Goal: Task Accomplishment & Management: Complete application form

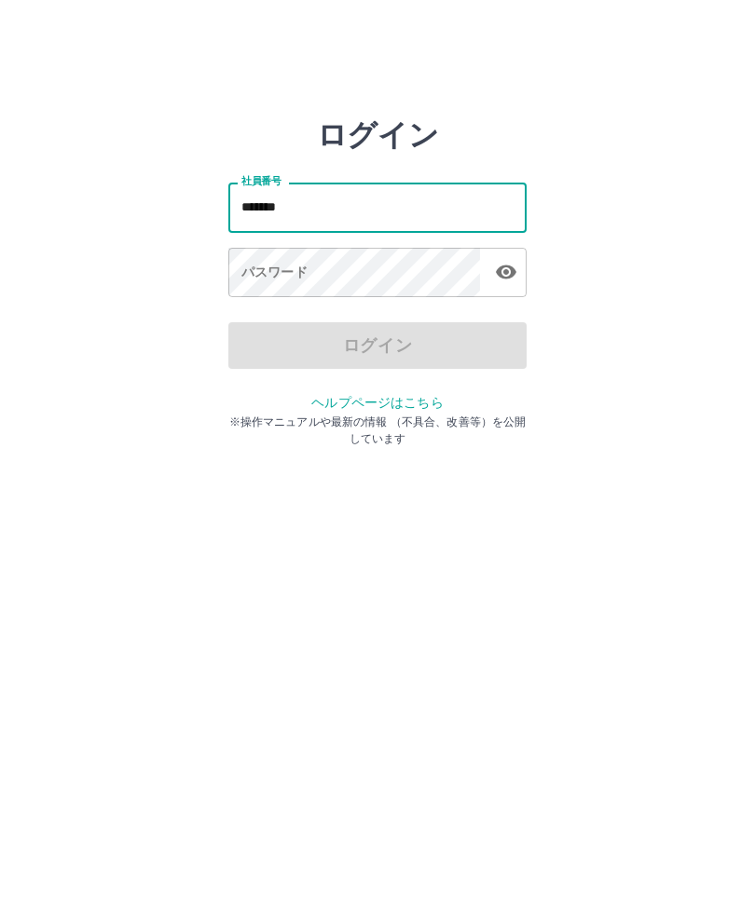
type input "*******"
click at [281, 268] on div "パスワード パスワード" at bounding box center [377, 274] width 298 height 52
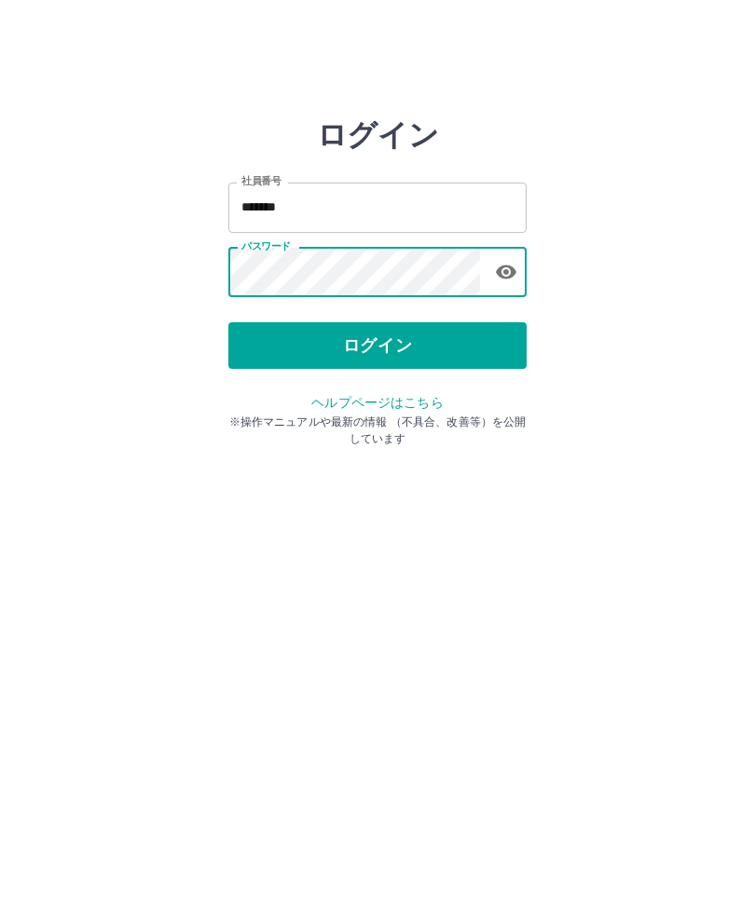
click at [381, 366] on button "ログイン" at bounding box center [377, 345] width 298 height 47
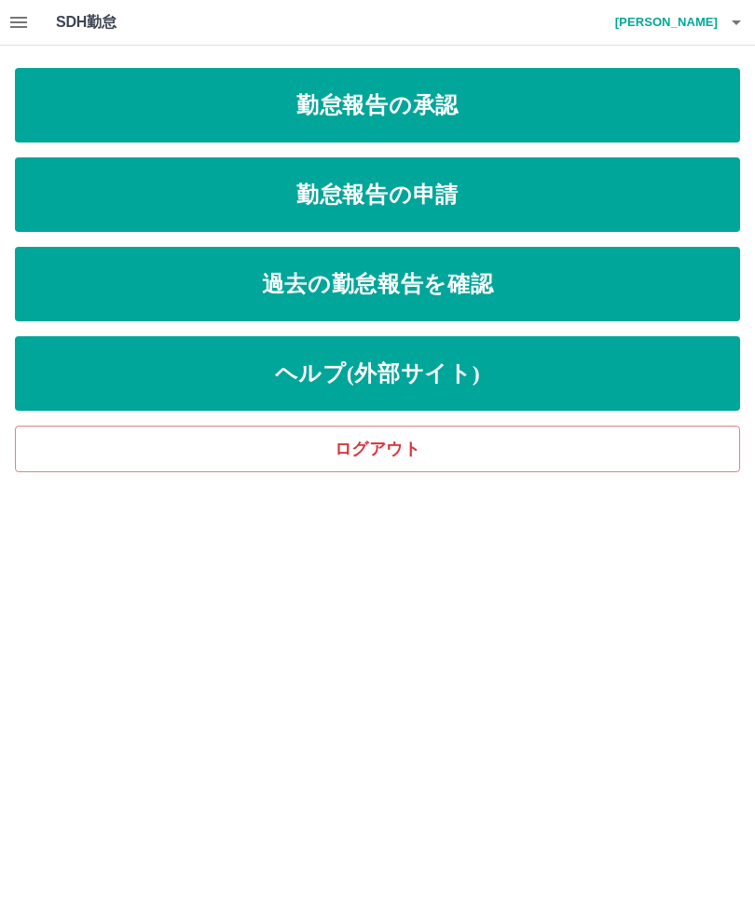
click at [498, 199] on link "勤怠報告の申請" at bounding box center [377, 194] width 725 height 75
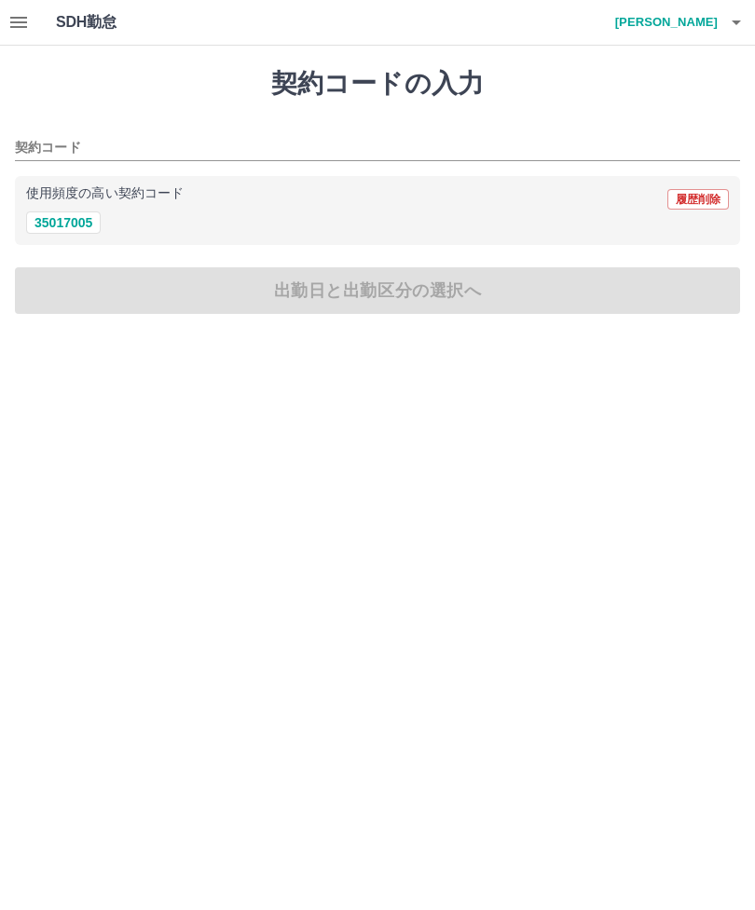
click at [62, 233] on button "35017005" at bounding box center [63, 223] width 75 height 22
type input "********"
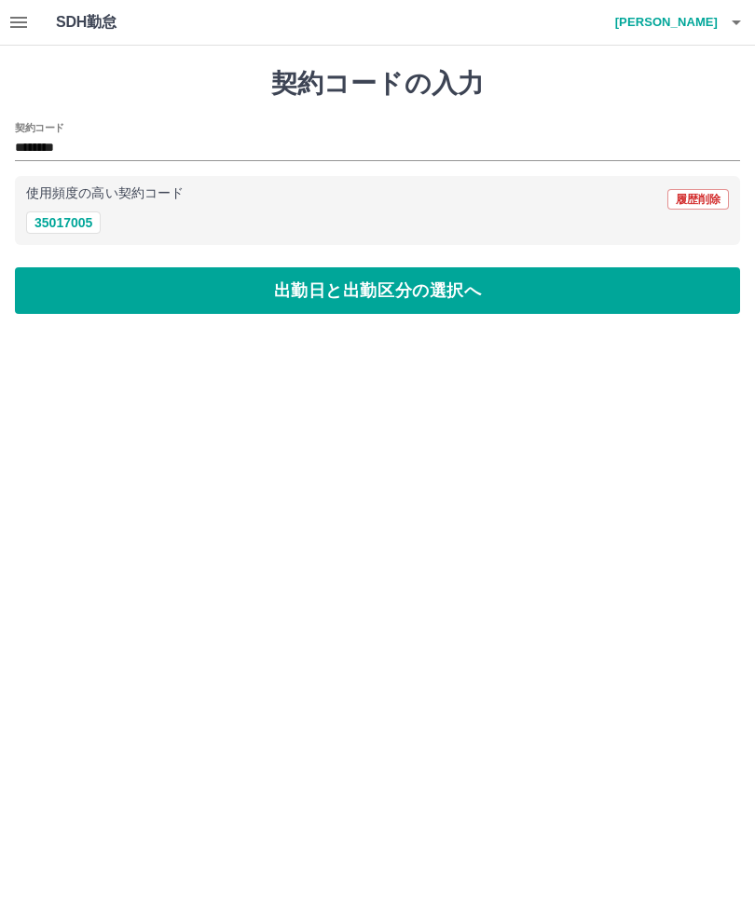
click at [348, 293] on button "出勤日と出勤区分の選択へ" at bounding box center [377, 290] width 725 height 47
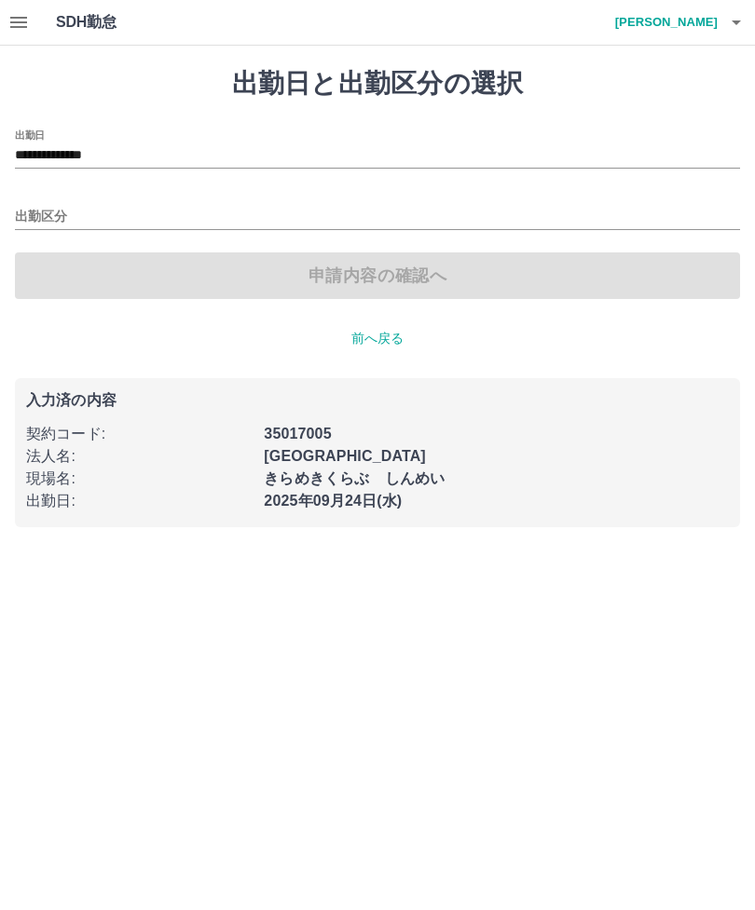
click at [254, 151] on input "**********" at bounding box center [377, 155] width 725 height 23
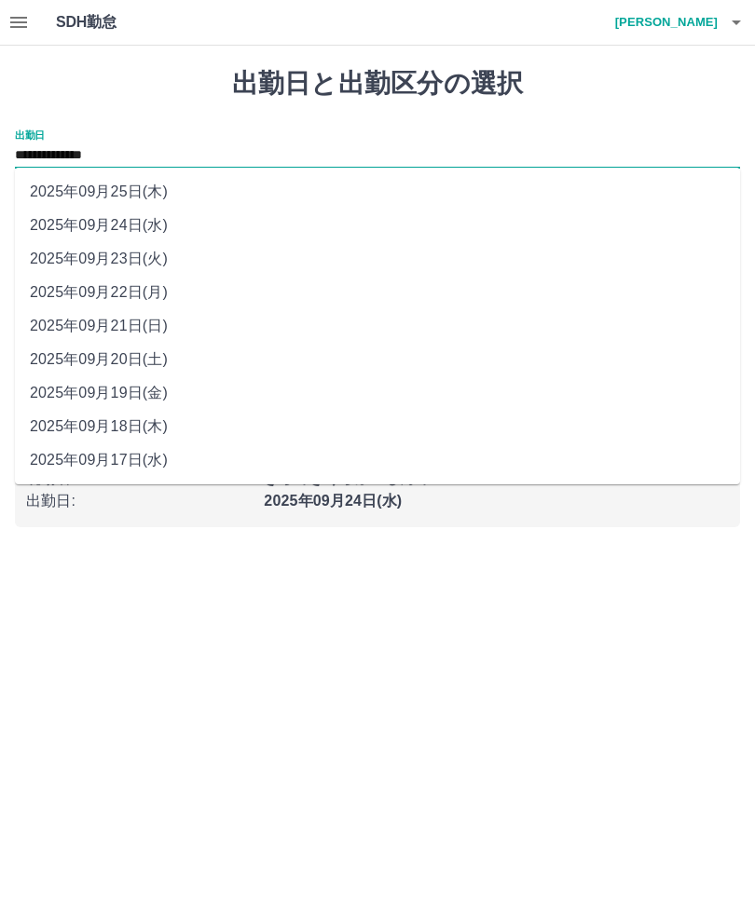
click at [180, 297] on li "2025年09月22日(月)" at bounding box center [377, 293] width 725 height 34
type input "**********"
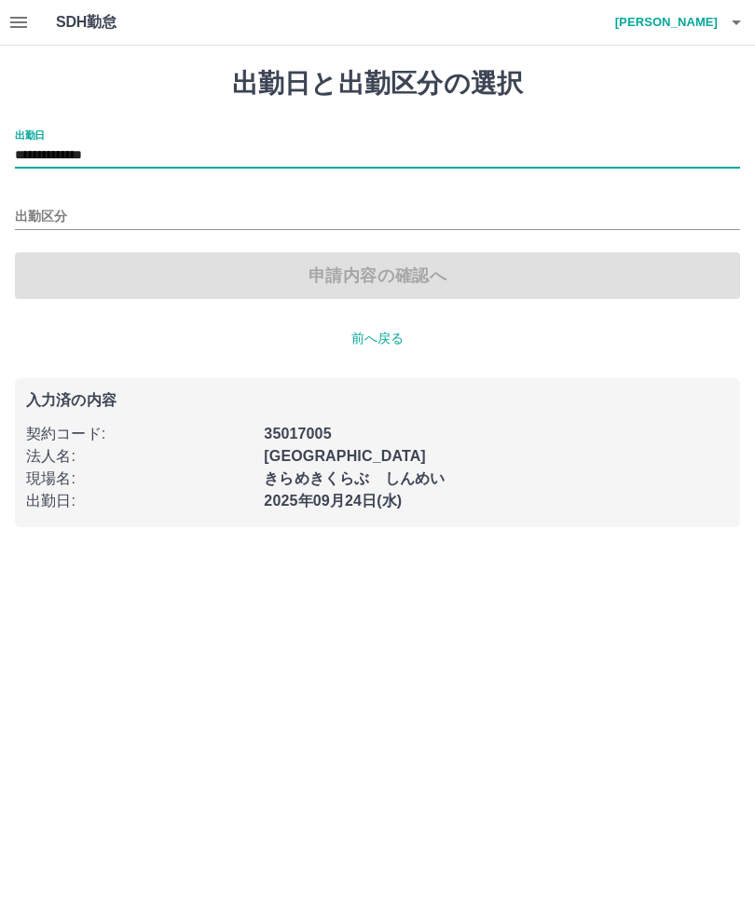
click at [148, 212] on input "出勤区分" at bounding box center [377, 217] width 725 height 23
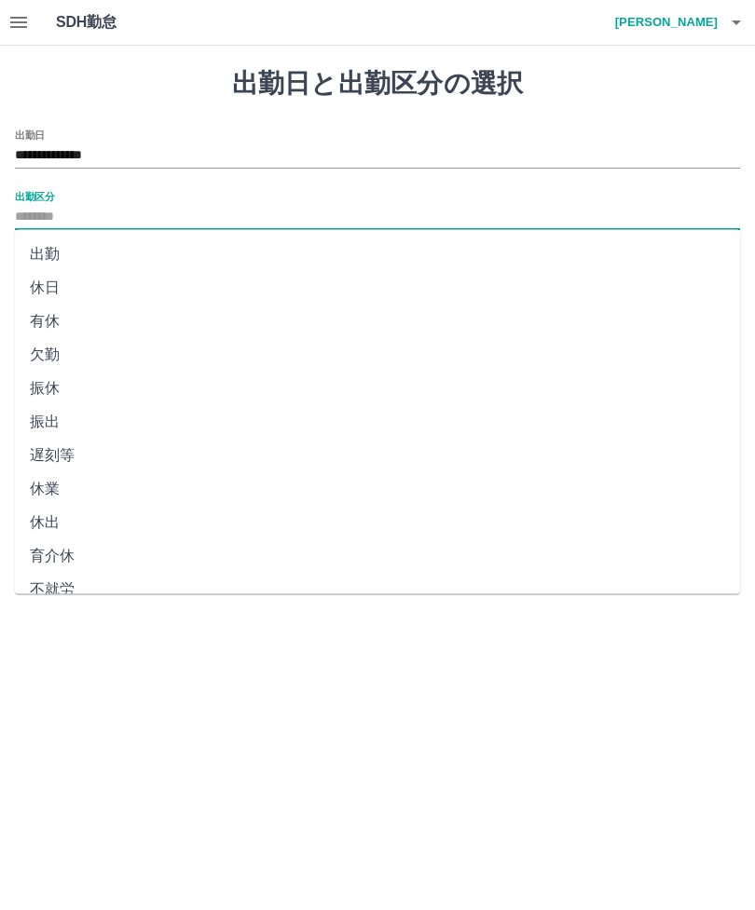
click at [88, 320] on li "有休" at bounding box center [377, 322] width 725 height 34
type input "**"
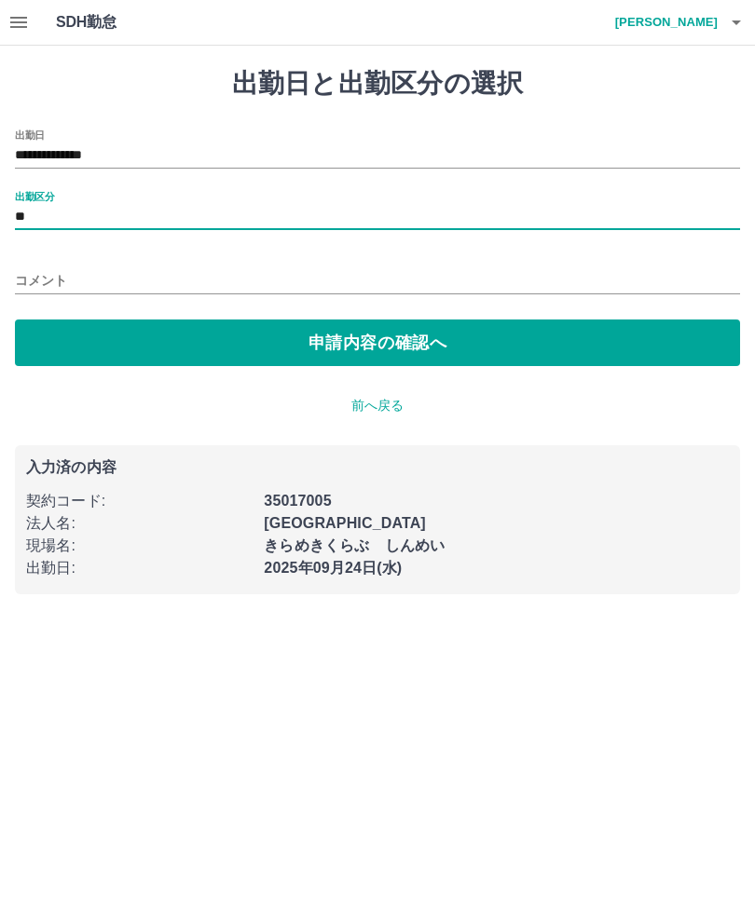
click at [472, 331] on button "申請内容の確認へ" at bounding box center [377, 343] width 725 height 47
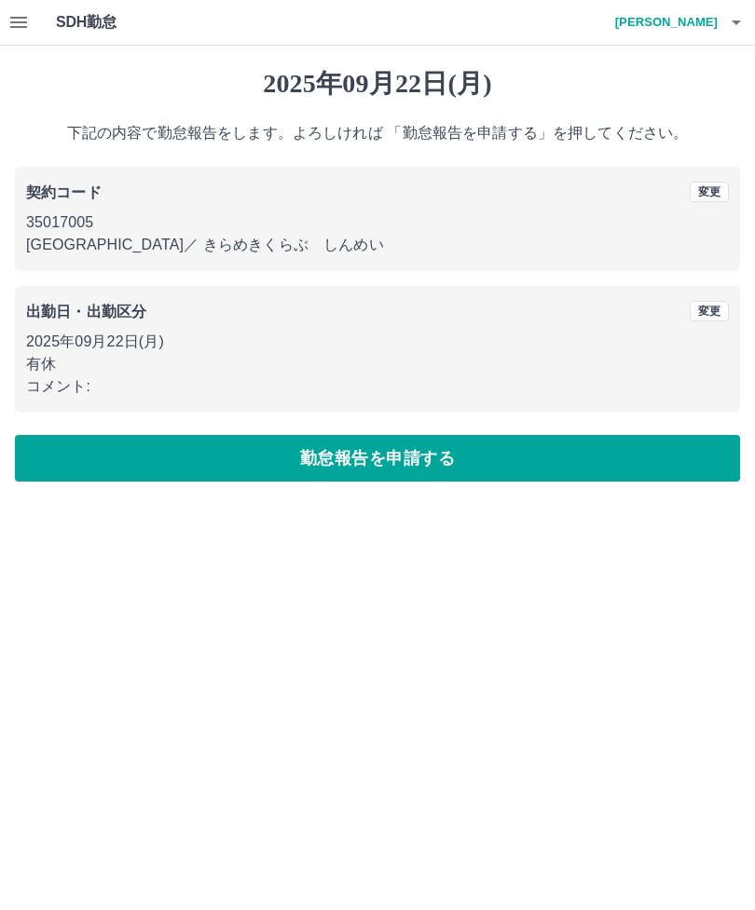
click at [412, 452] on button "勤怠報告を申請する" at bounding box center [377, 458] width 725 height 47
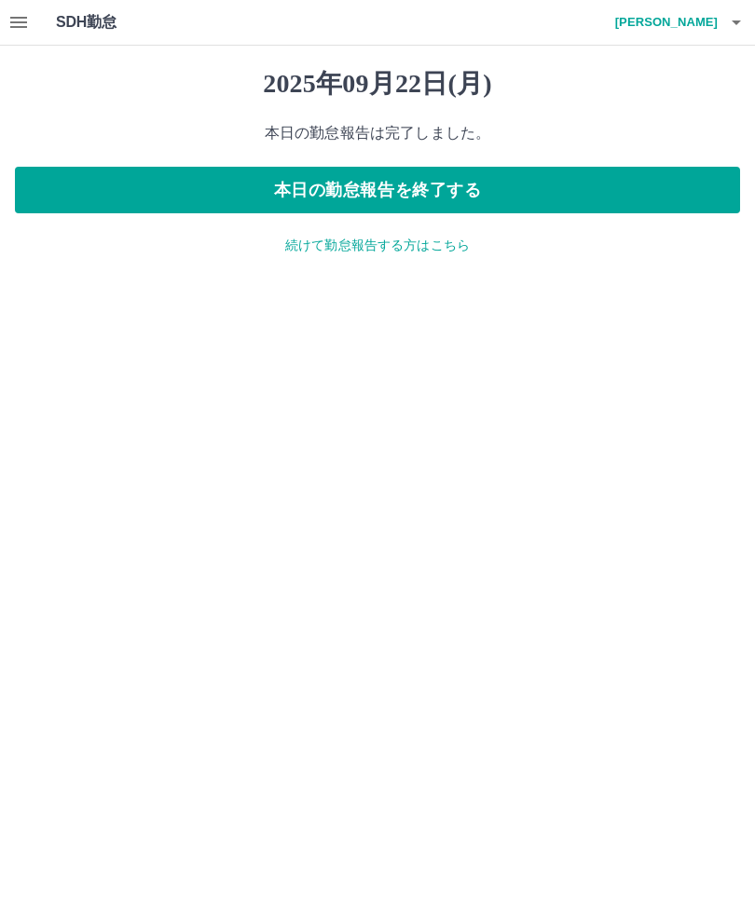
click at [387, 250] on p "続けて勤怠報告する方はこちら" at bounding box center [377, 246] width 725 height 20
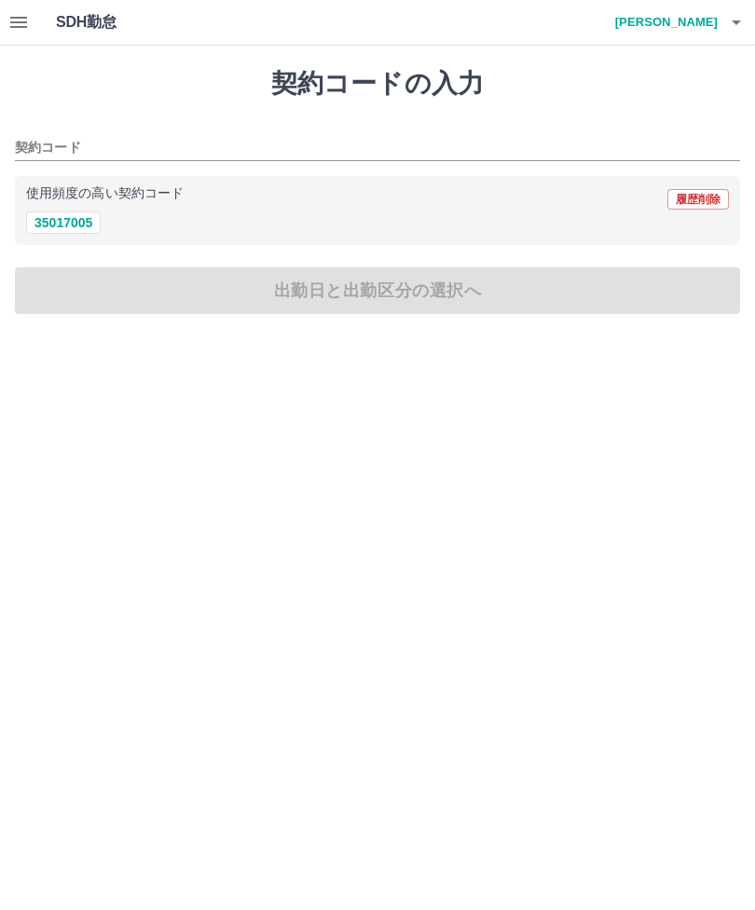
click at [69, 232] on button "35017005" at bounding box center [63, 223] width 75 height 22
type input "********"
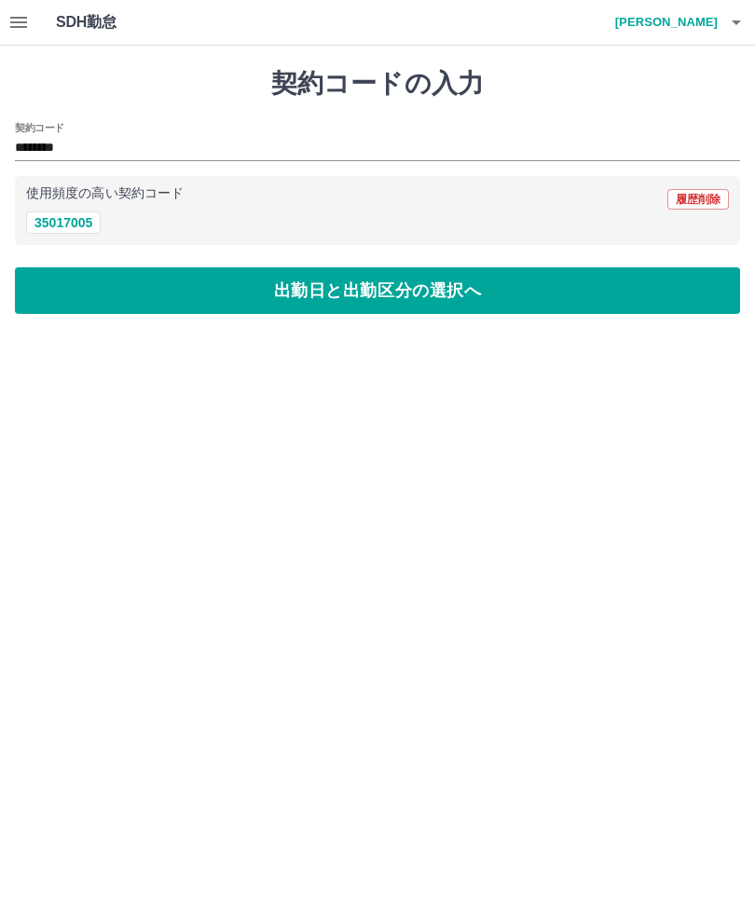
click at [392, 293] on button "出勤日と出勤区分の選択へ" at bounding box center [377, 290] width 725 height 47
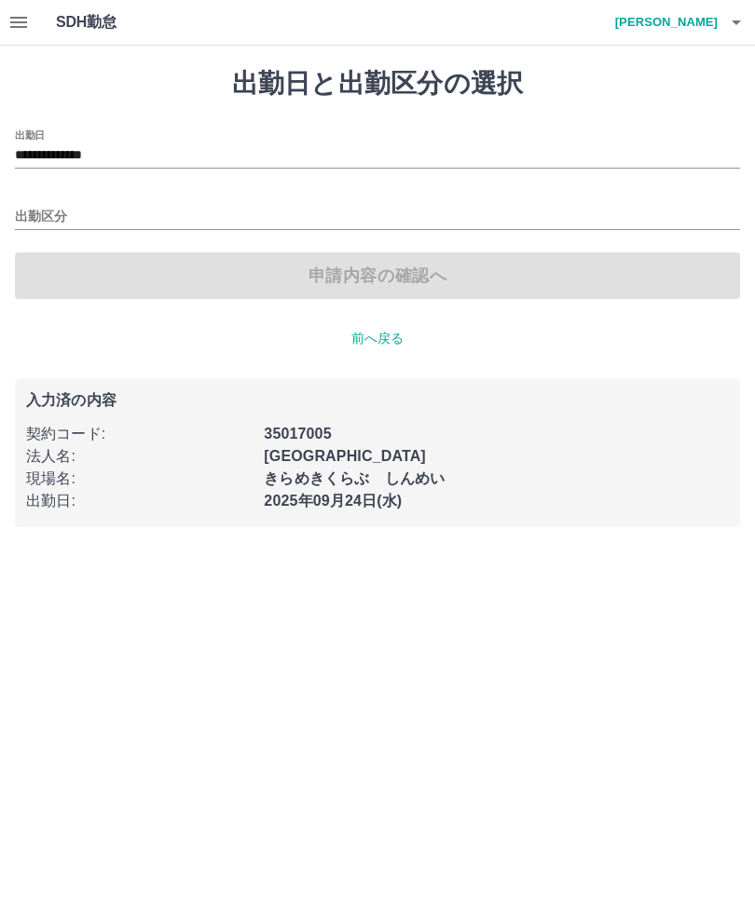
click at [217, 223] on input "出勤区分" at bounding box center [377, 217] width 725 height 23
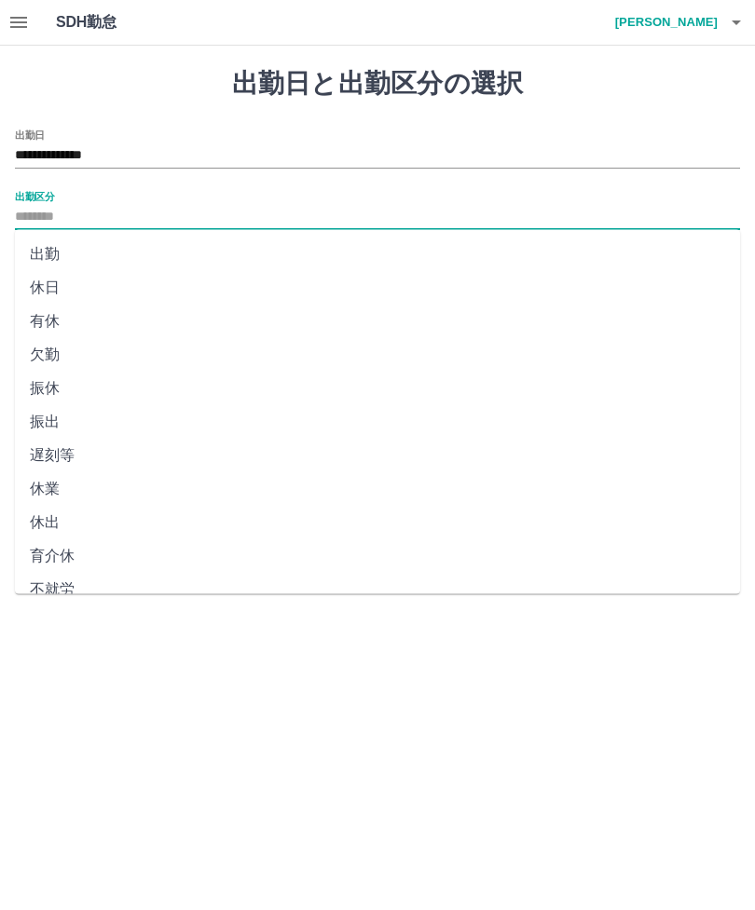
click at [105, 253] on li "出勤" at bounding box center [377, 255] width 725 height 34
type input "**"
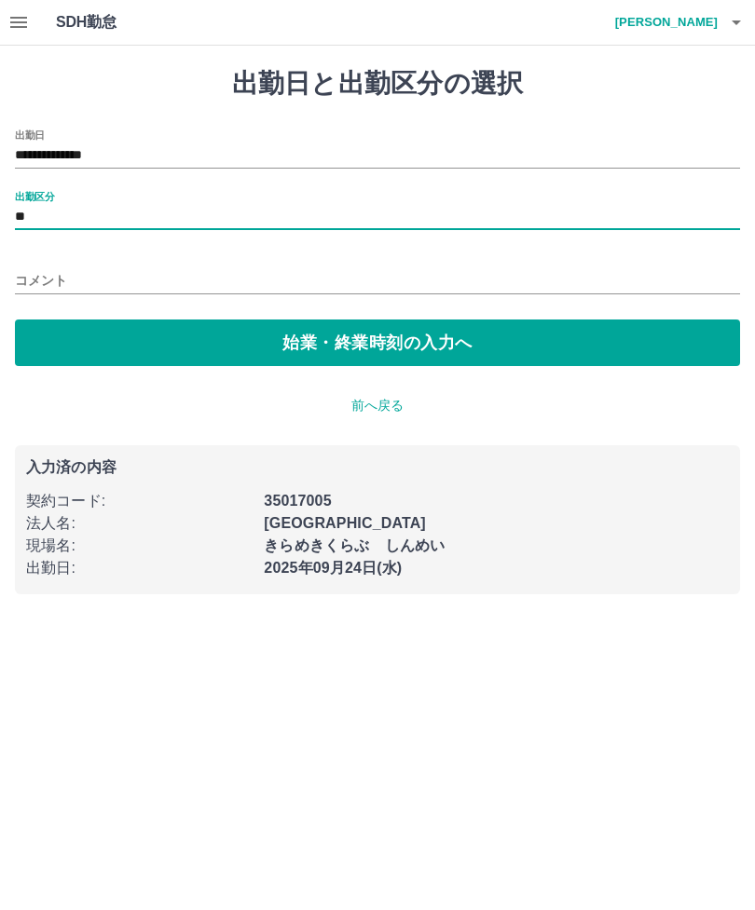
click at [395, 341] on button "始業・終業時刻の入力へ" at bounding box center [377, 343] width 725 height 47
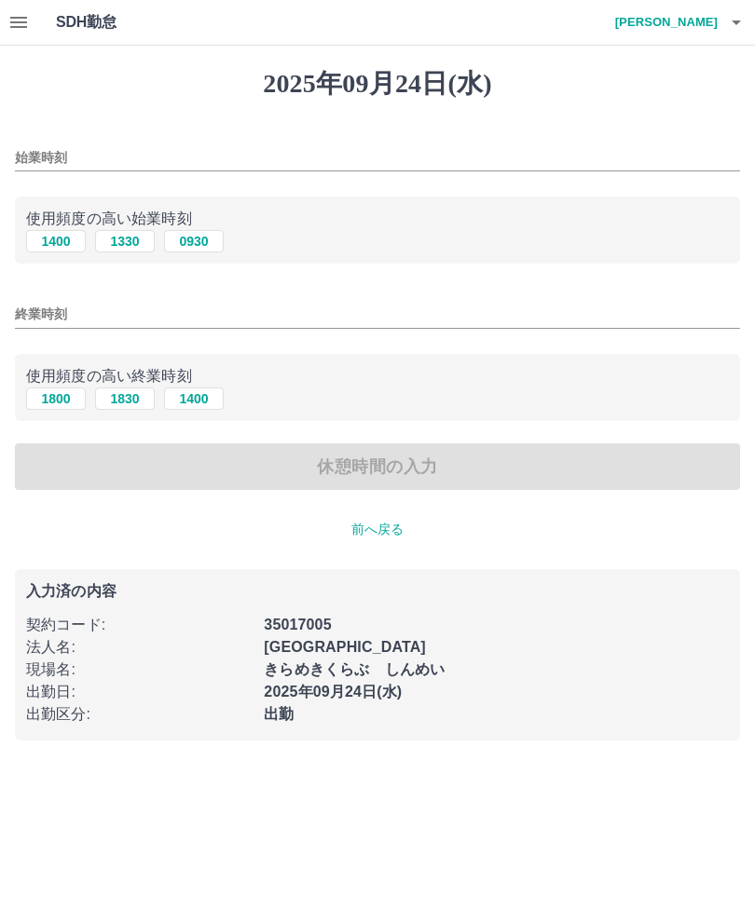
click at [177, 166] on input "始業時刻" at bounding box center [377, 157] width 725 height 27
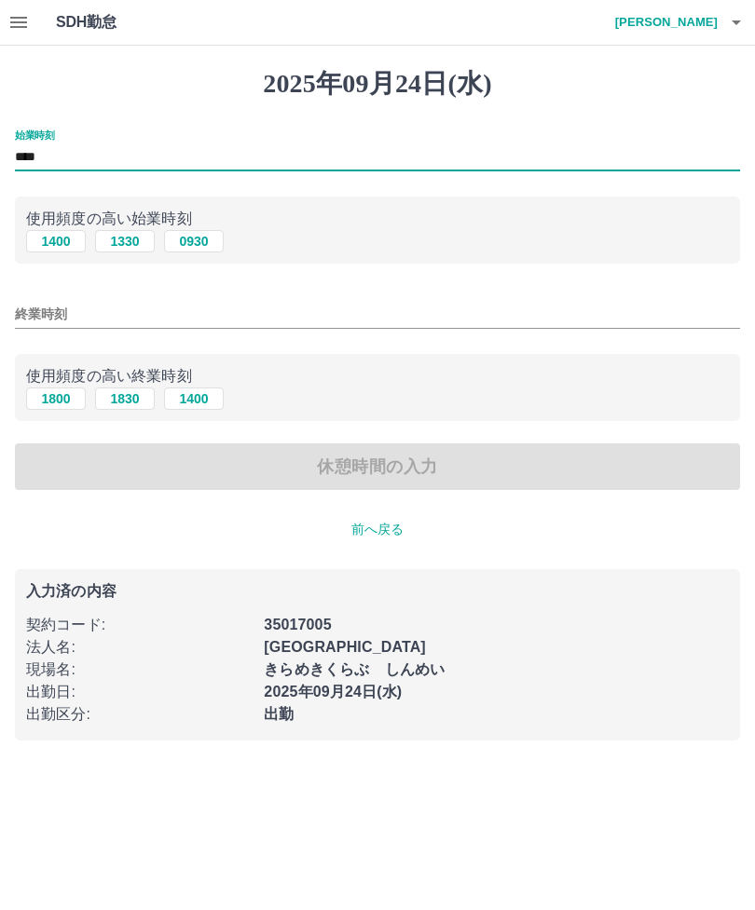
type input "****"
click at [143, 323] on input "終業時刻" at bounding box center [377, 314] width 725 height 27
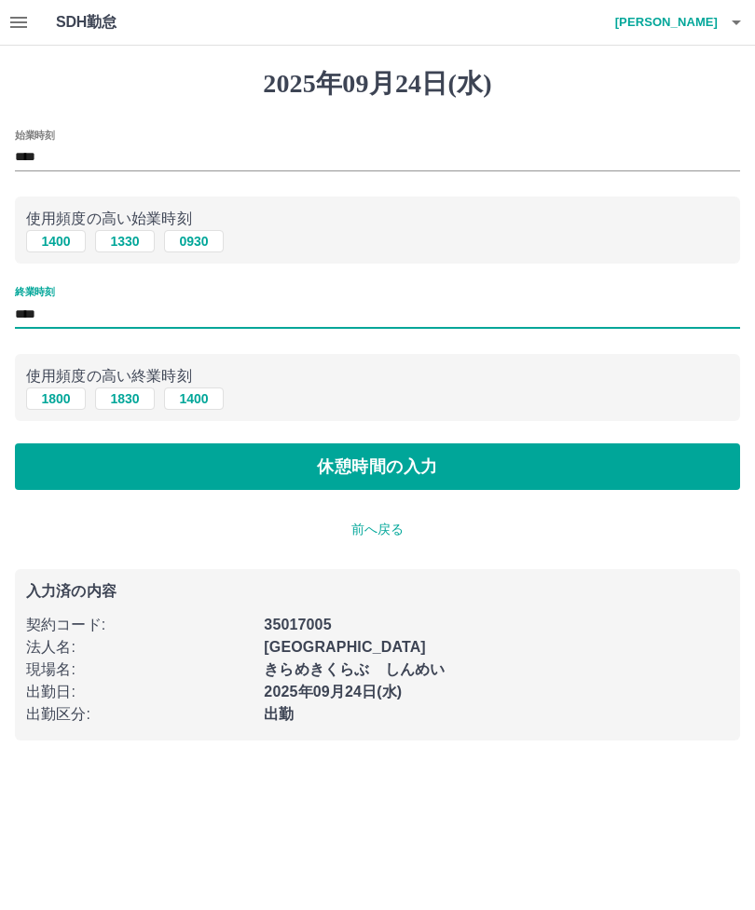
type input "****"
click at [463, 471] on button "休憩時間の入力" at bounding box center [377, 467] width 725 height 47
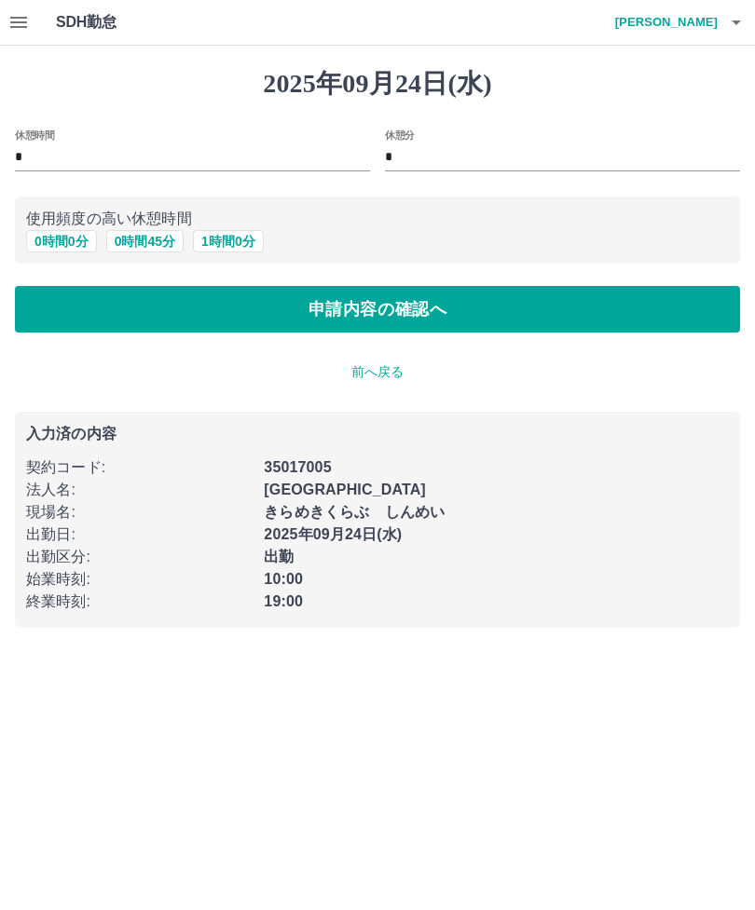
click at [244, 243] on button "1 時間 0 分" at bounding box center [228, 241] width 71 height 22
type input "*"
click at [407, 315] on button "申請内容の確認へ" at bounding box center [377, 309] width 725 height 47
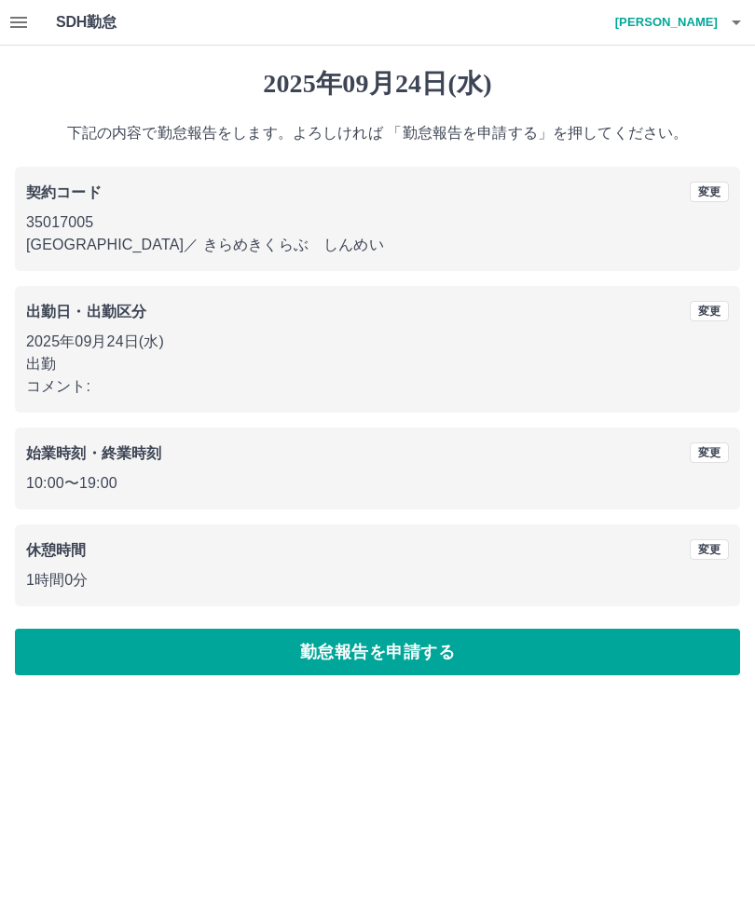
click at [526, 657] on button "勤怠報告を申請する" at bounding box center [377, 652] width 725 height 47
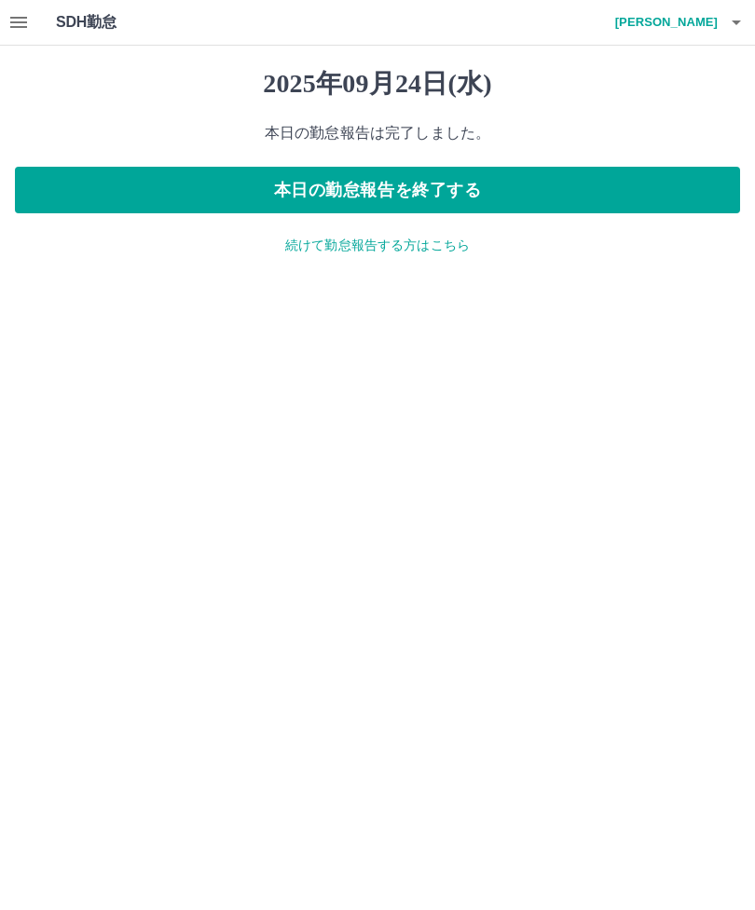
click at [427, 266] on div "2025年09月24日(水) 本日の勤怠報告は完了しました。 本日の勤怠報告を終了する 続けて勤怠報告する方はこちら" at bounding box center [377, 162] width 755 height 232
click at [430, 265] on div "2025年09月24日(水) 本日の勤怠報告は完了しました。 本日の勤怠報告を終了する 続けて勤怠報告する方はこちら" at bounding box center [377, 162] width 755 height 232
click at [437, 236] on p "続けて勤怠報告する方はこちら" at bounding box center [377, 246] width 725 height 20
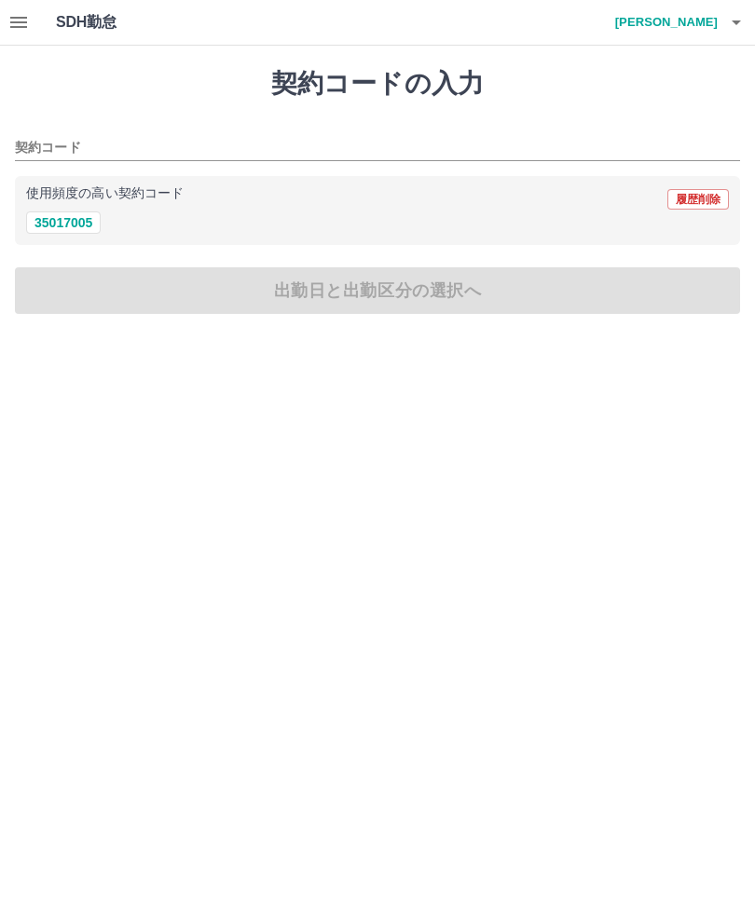
click at [24, 29] on icon "button" at bounding box center [18, 22] width 22 height 22
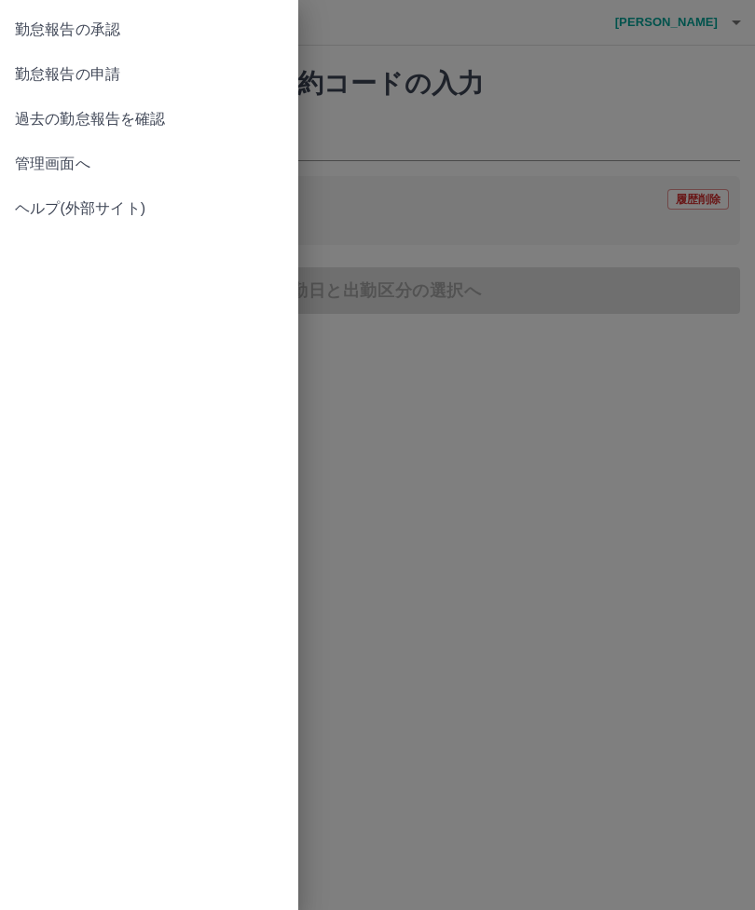
click at [125, 24] on span "勤怠報告の承認" at bounding box center [149, 30] width 268 height 22
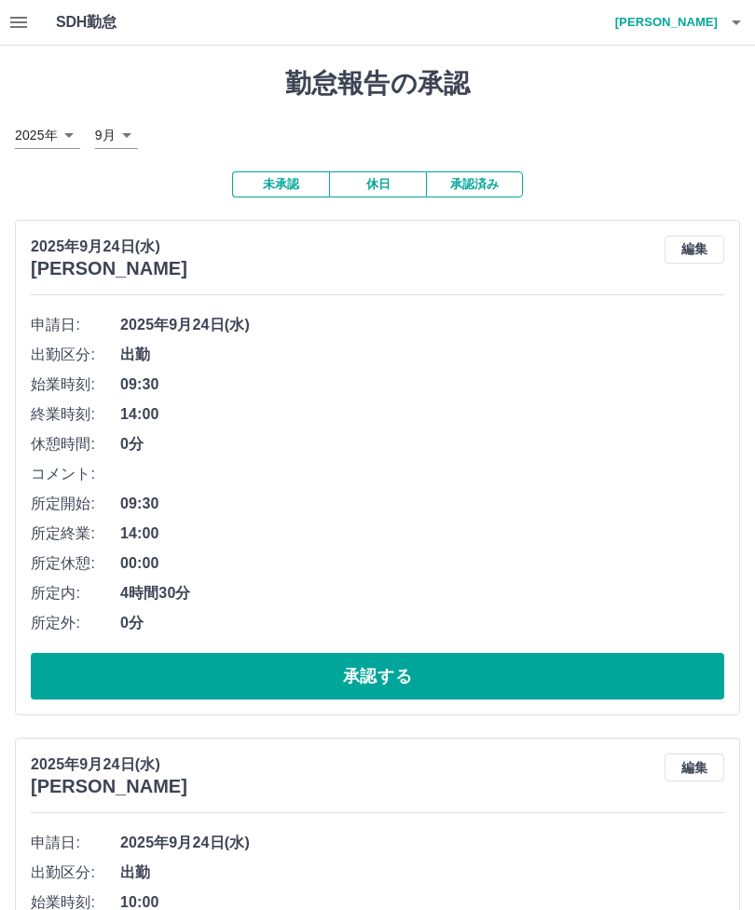
click at [485, 192] on button "承認済み" at bounding box center [474, 184] width 97 height 26
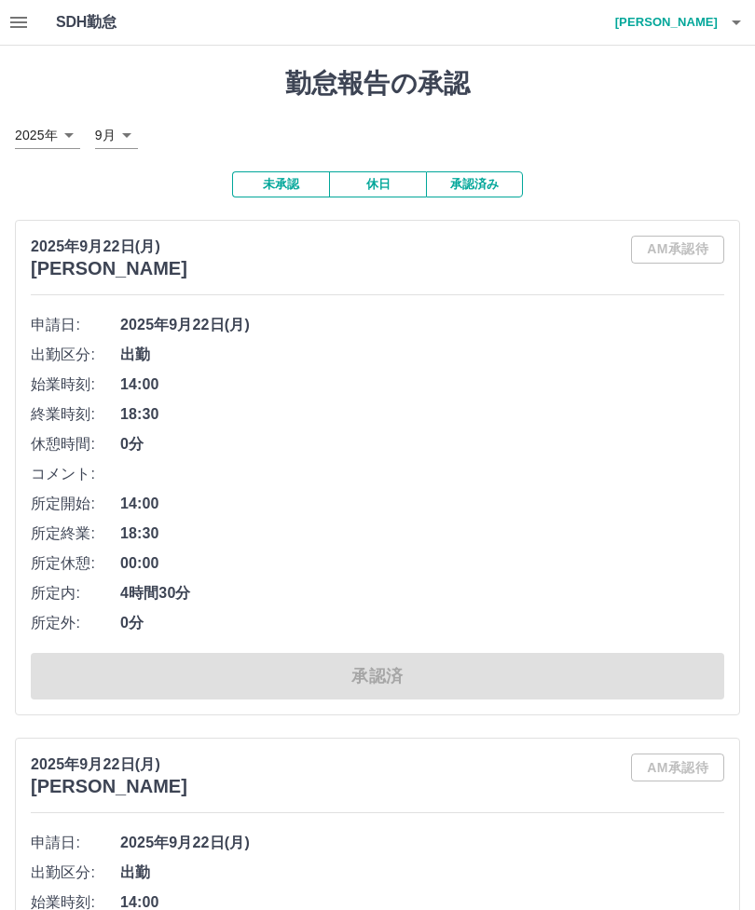
click at [288, 183] on button "未承認" at bounding box center [280, 184] width 97 height 26
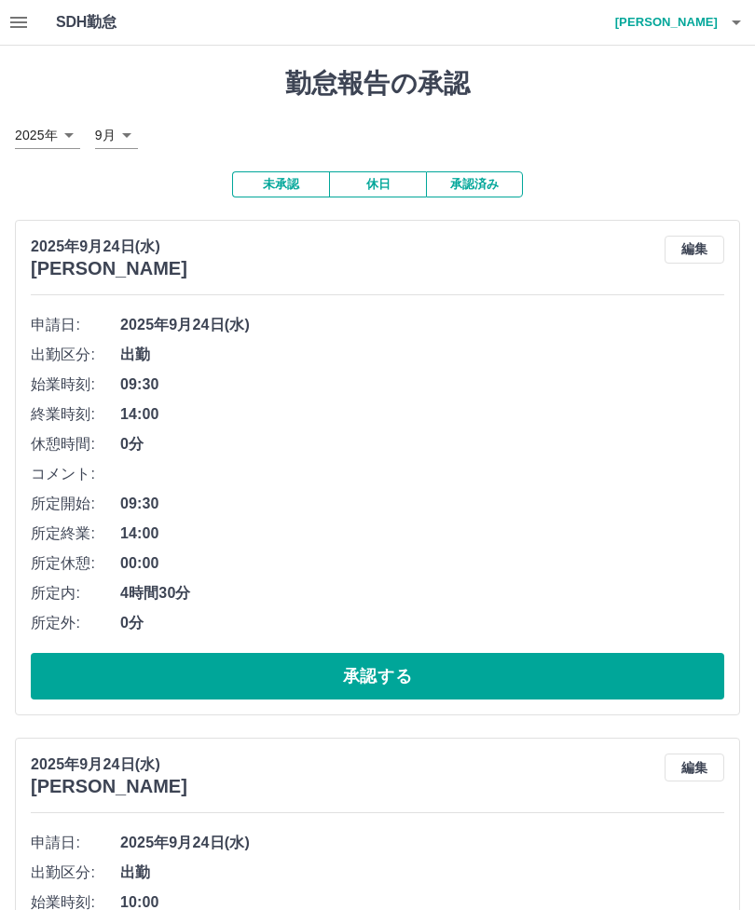
click at [278, 193] on button "未承認" at bounding box center [280, 184] width 97 height 26
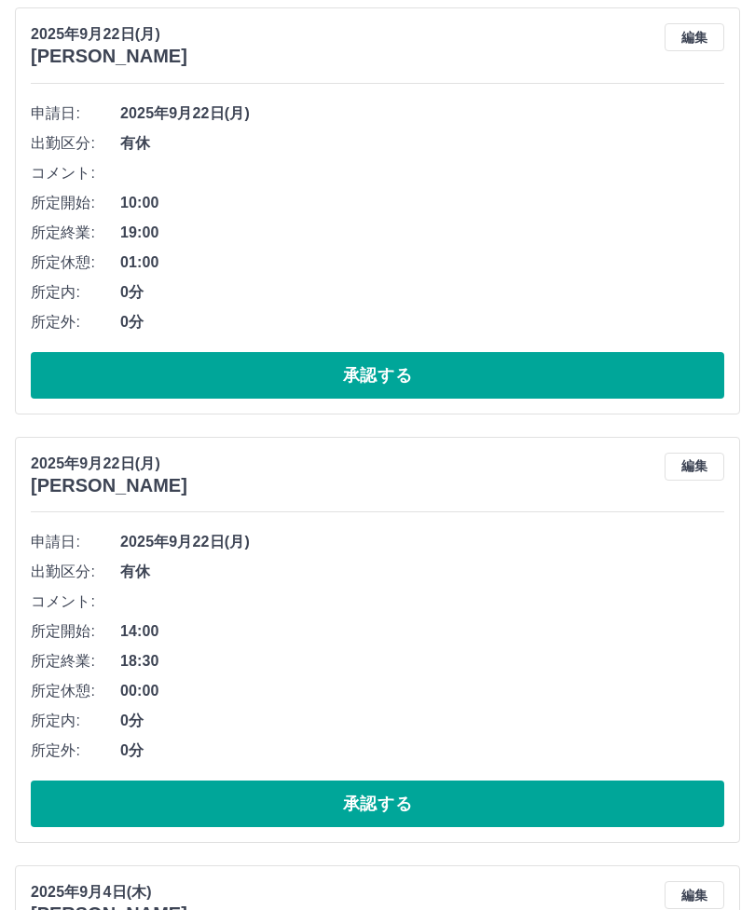
scroll to position [4365, 0]
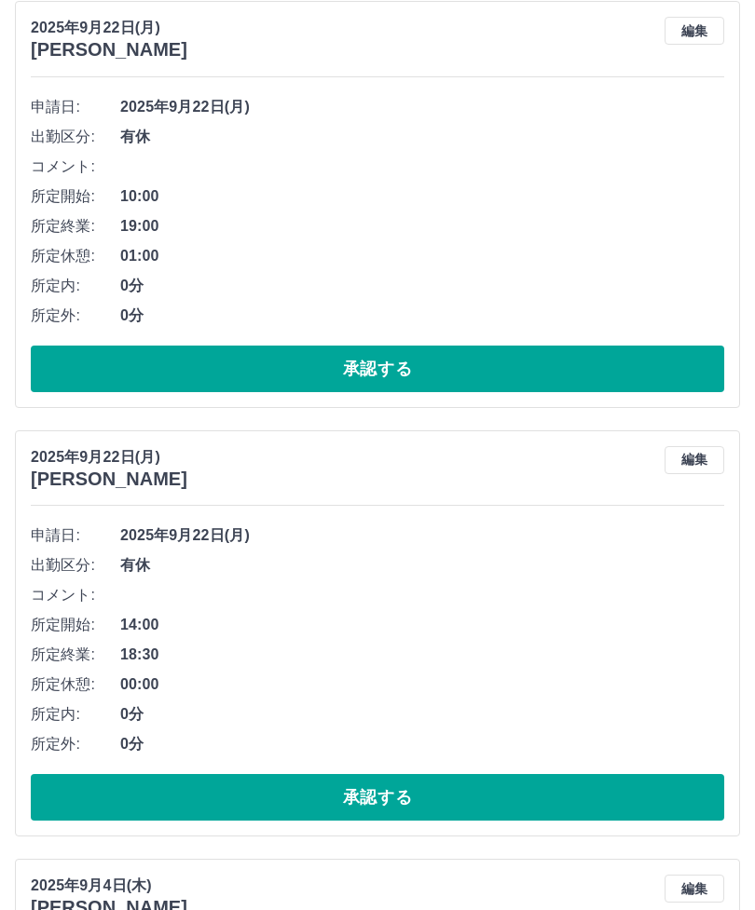
click at [402, 807] on button "承認する" at bounding box center [377, 797] width 693 height 47
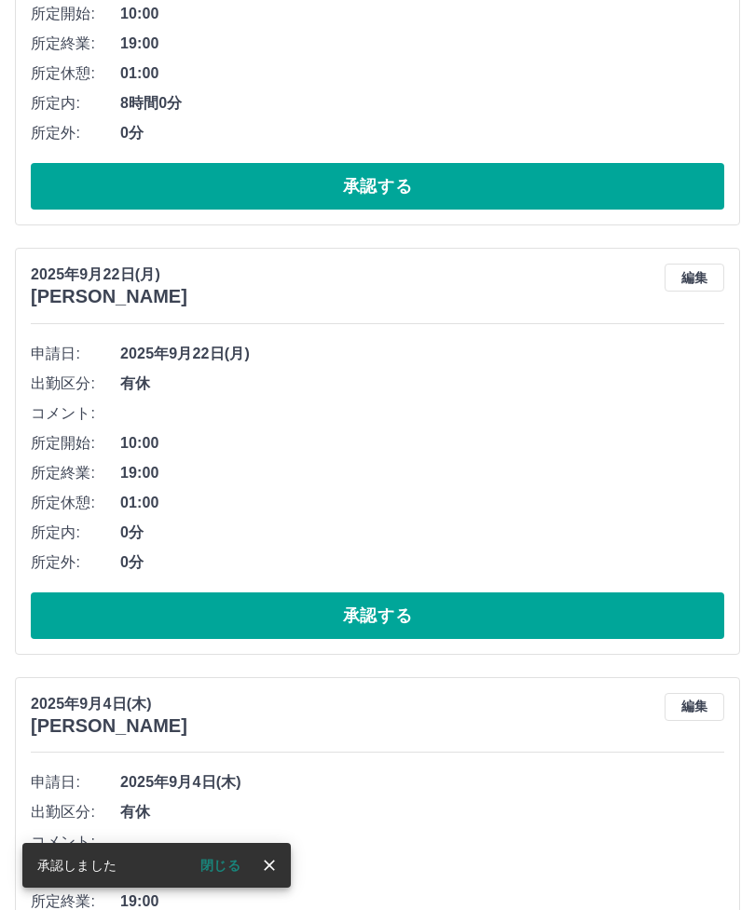
scroll to position [4075, 0]
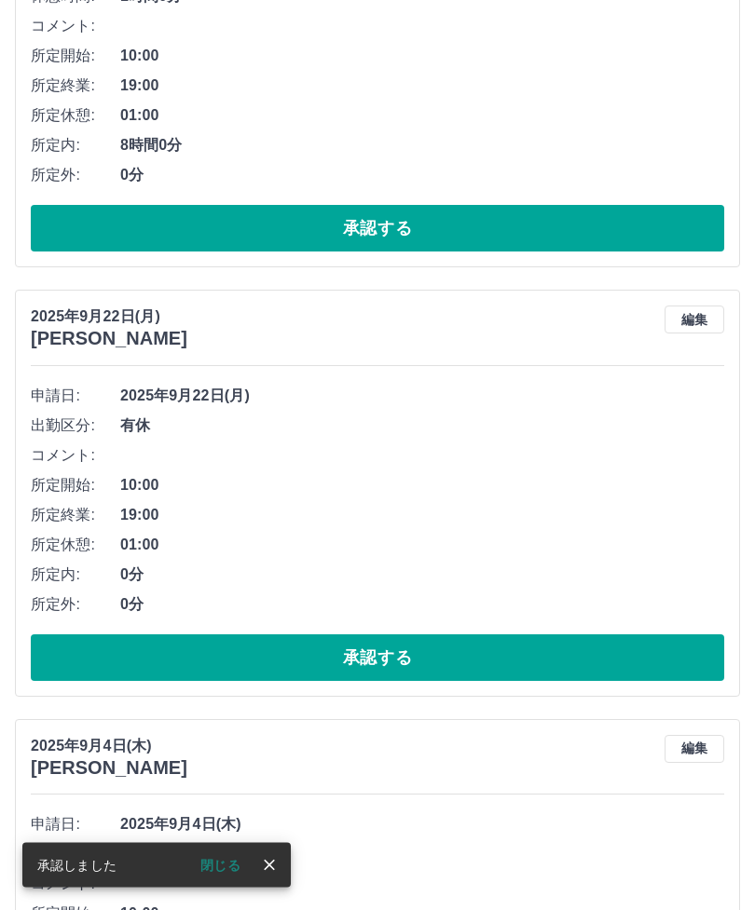
click at [455, 650] on button "承認する" at bounding box center [377, 658] width 693 height 47
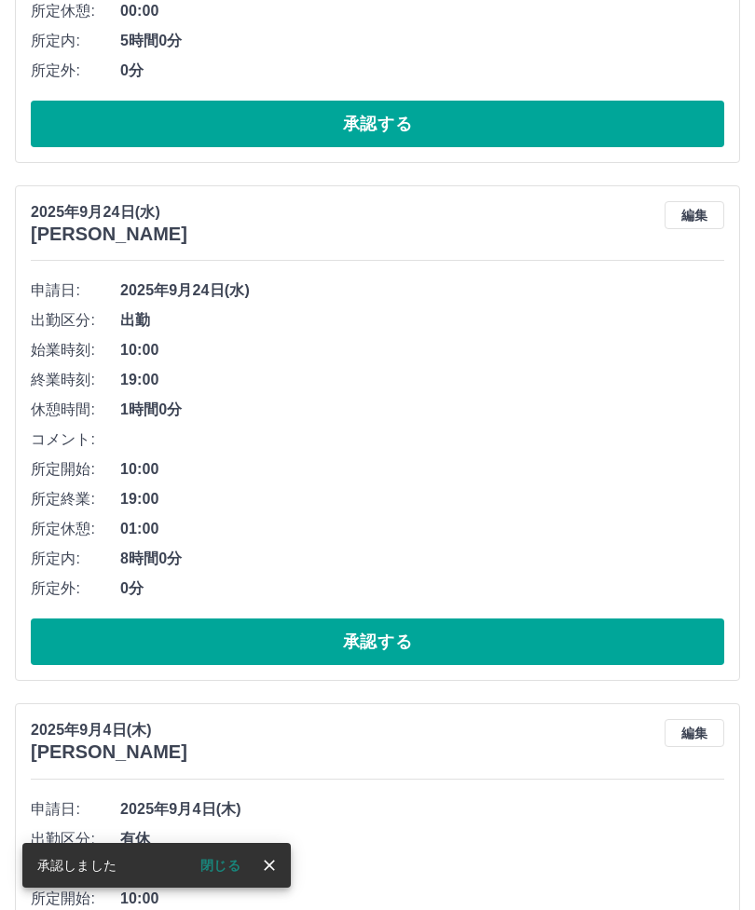
scroll to position [3633, 0]
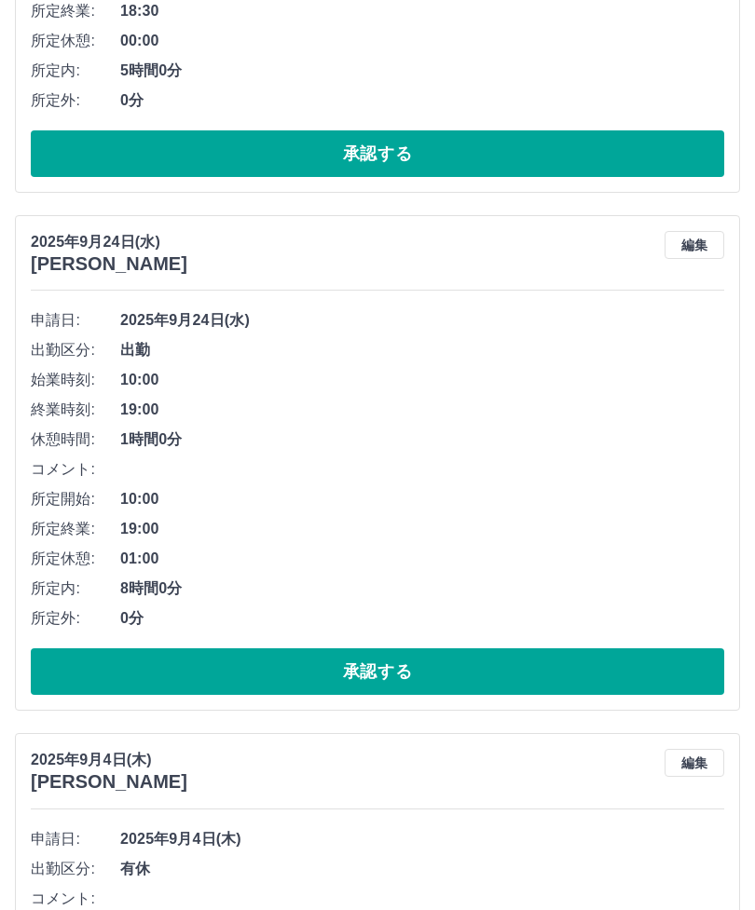
click at [465, 431] on span "1時間0分" at bounding box center [422, 440] width 604 height 22
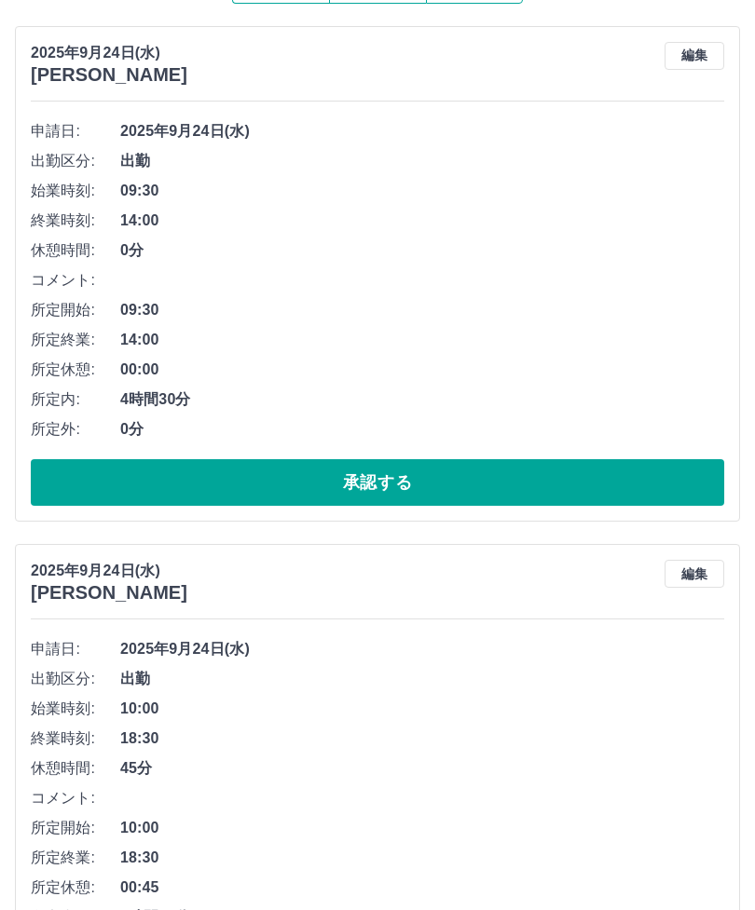
scroll to position [0, 0]
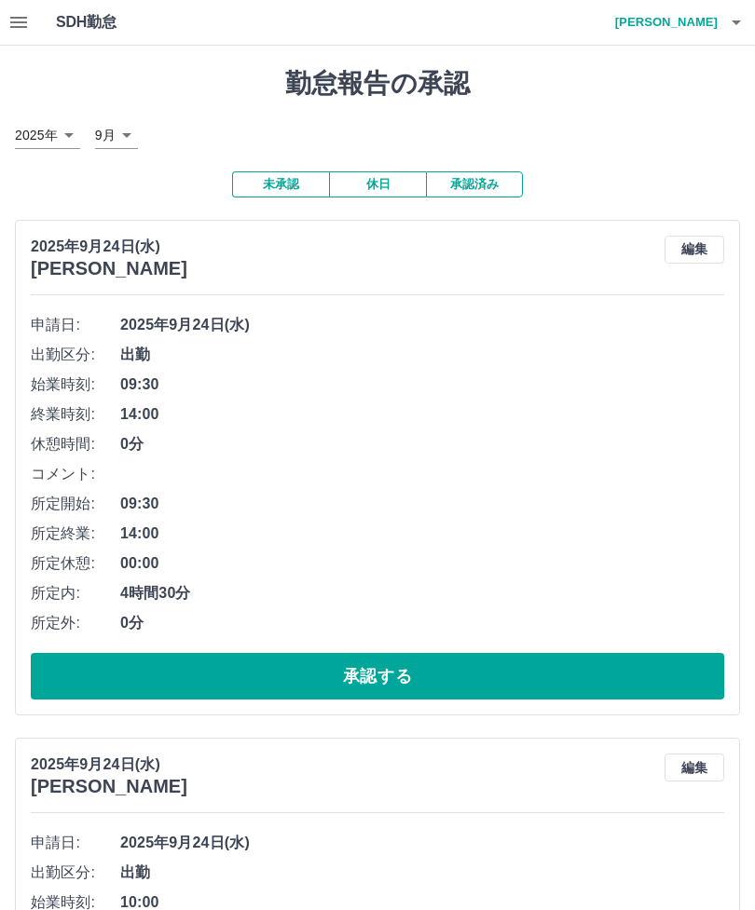
click at [485, 184] on button "承認済み" at bounding box center [474, 184] width 97 height 26
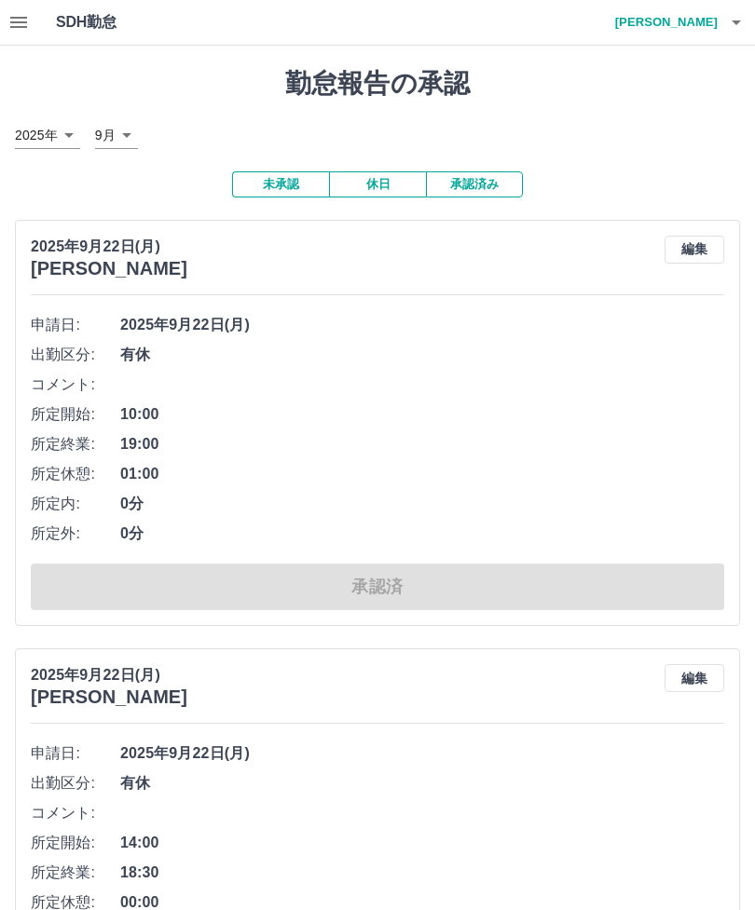
click at [703, 23] on h4 "山田　和司" at bounding box center [662, 22] width 112 height 45
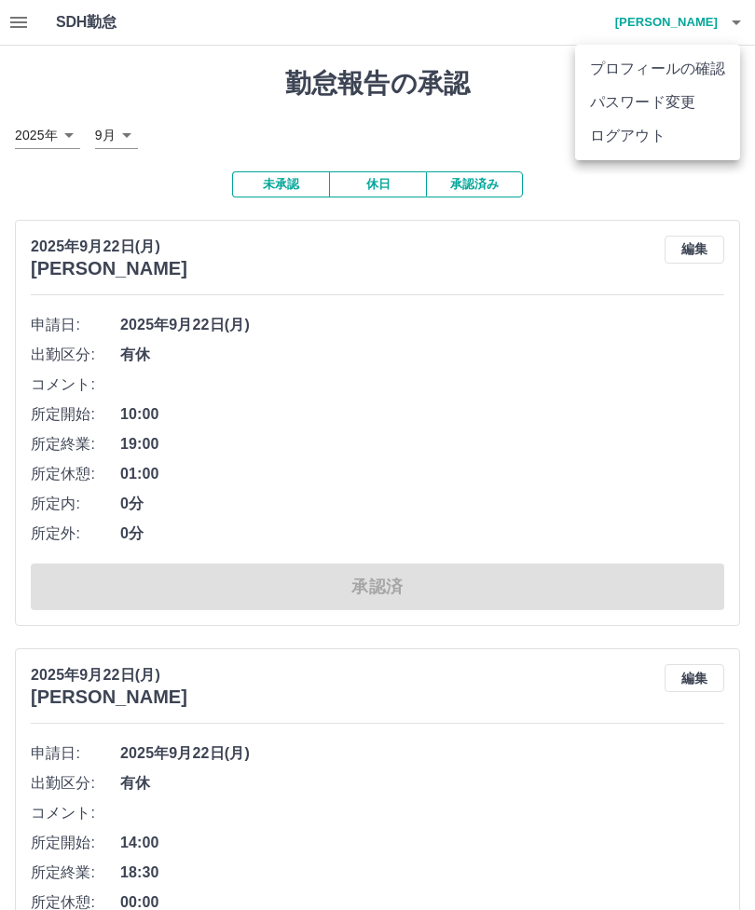
click at [653, 149] on li "ログアウト" at bounding box center [657, 136] width 165 height 34
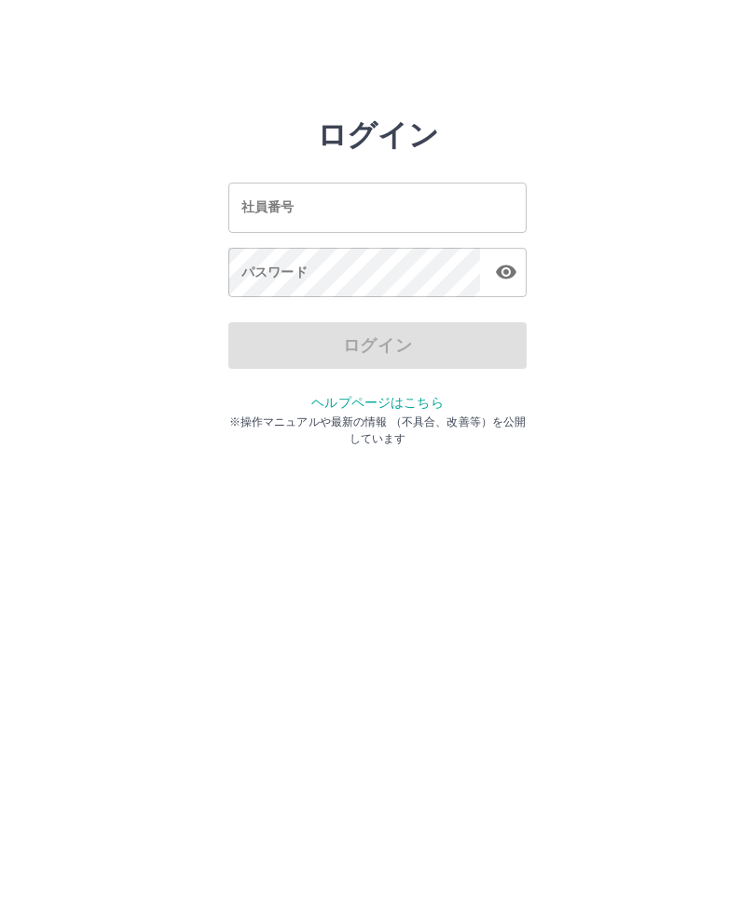
click at [465, 208] on input "社員番号" at bounding box center [377, 207] width 298 height 49
type input "*******"
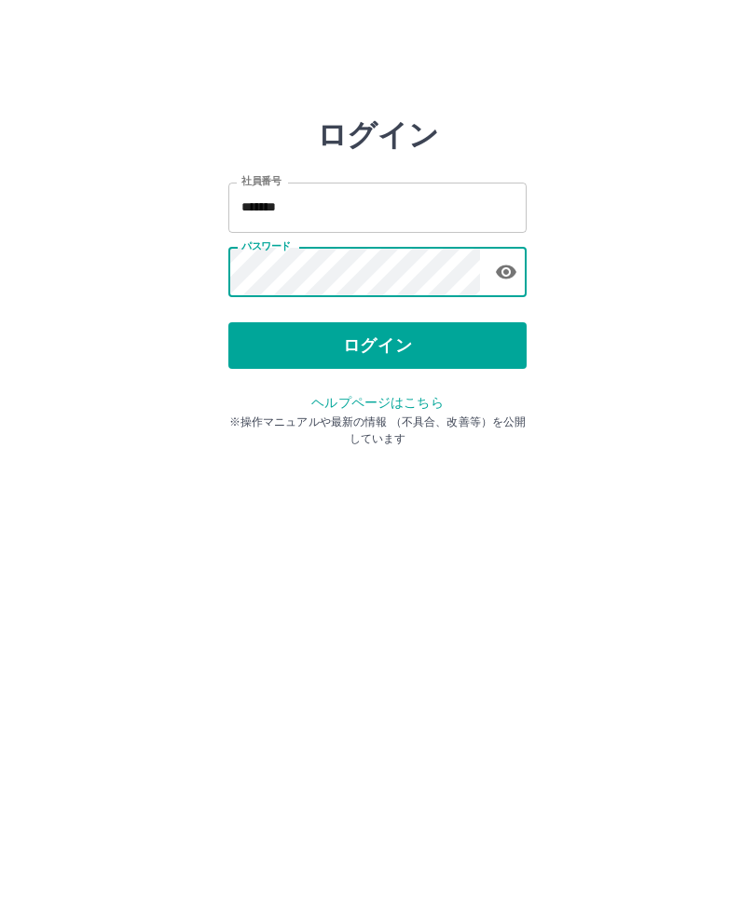
click at [423, 353] on button "ログイン" at bounding box center [377, 345] width 298 height 47
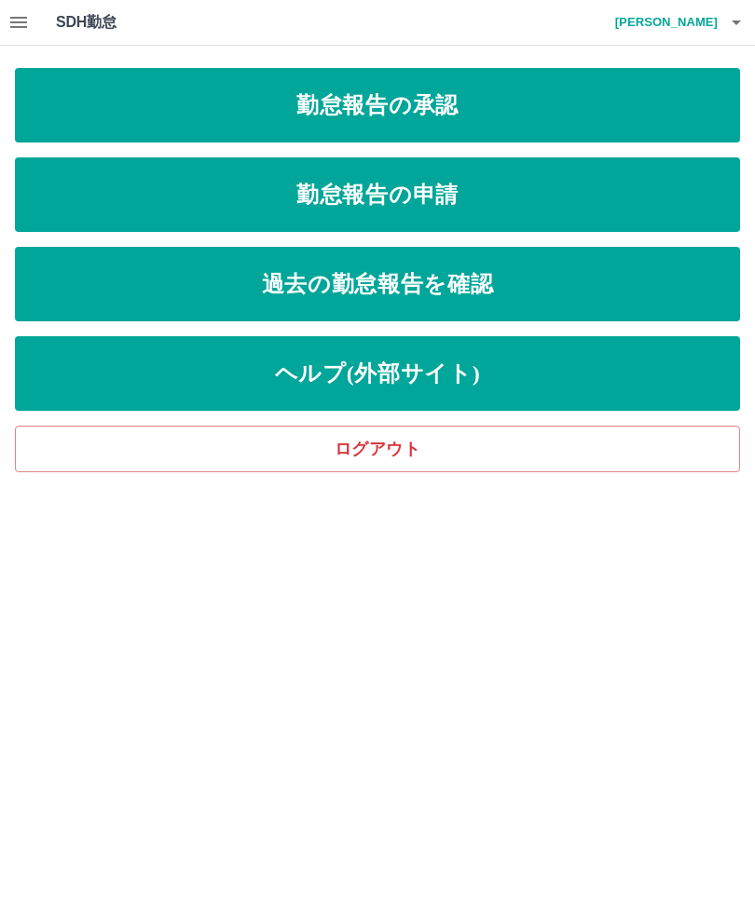
click at [21, 25] on icon "button" at bounding box center [18, 22] width 22 height 22
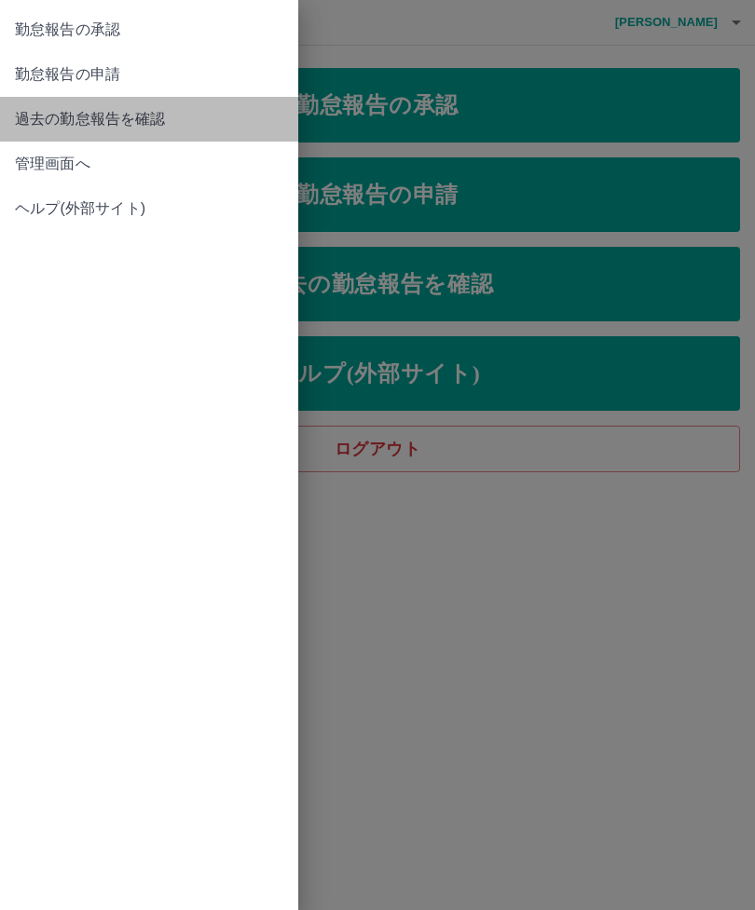
click at [155, 125] on span "過去の勤怠報告を確認" at bounding box center [149, 119] width 268 height 22
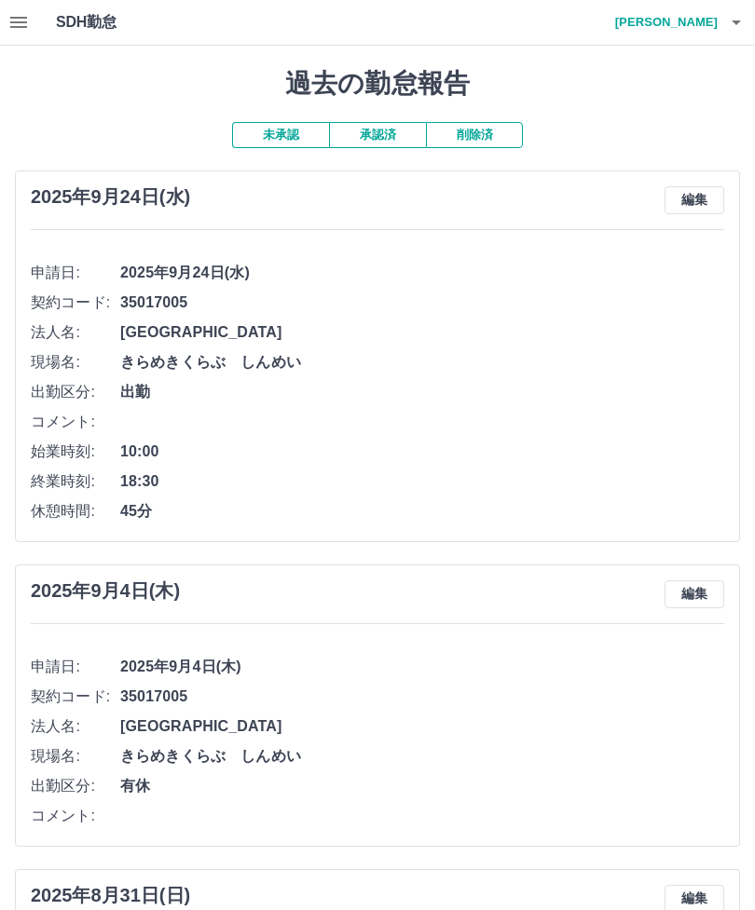
click at [394, 135] on button "承認済" at bounding box center [377, 135] width 97 height 26
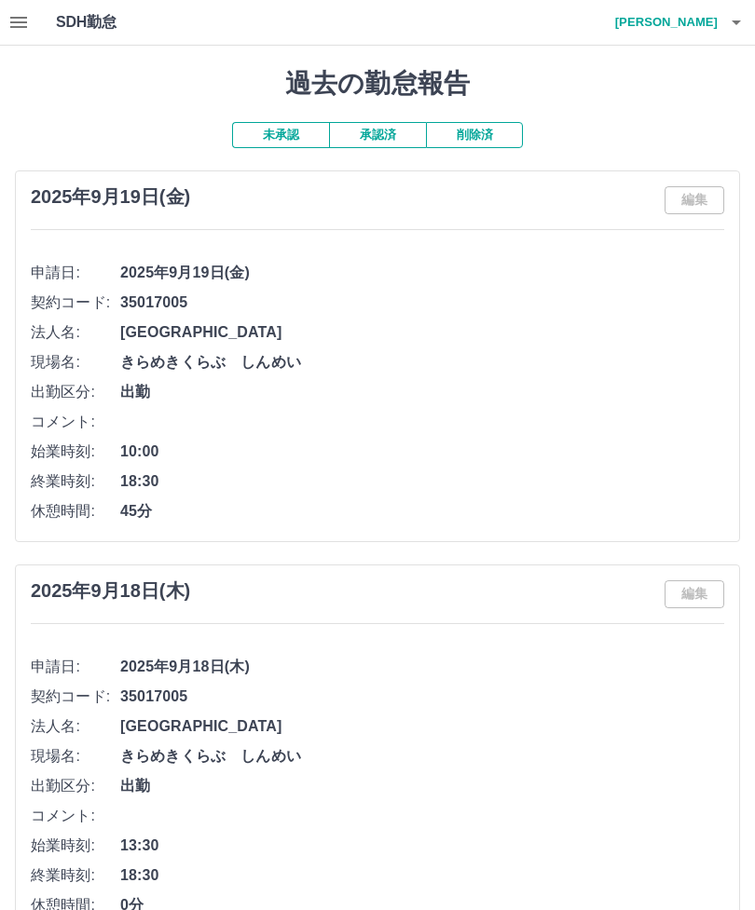
click at [495, 140] on button "削除済" at bounding box center [474, 135] width 97 height 26
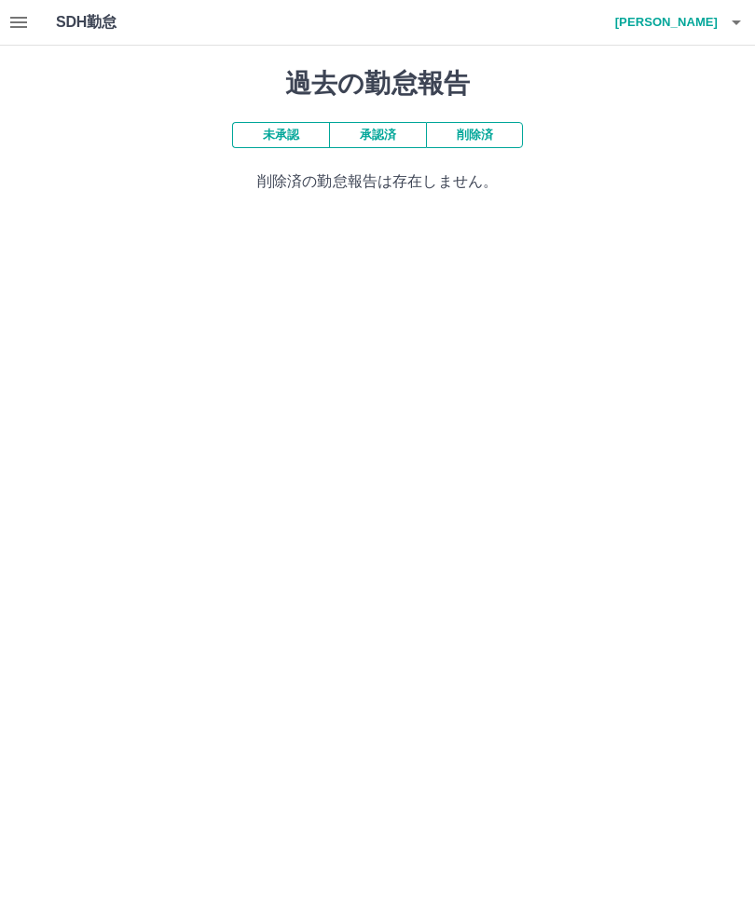
click at [293, 143] on button "未承認" at bounding box center [280, 135] width 97 height 26
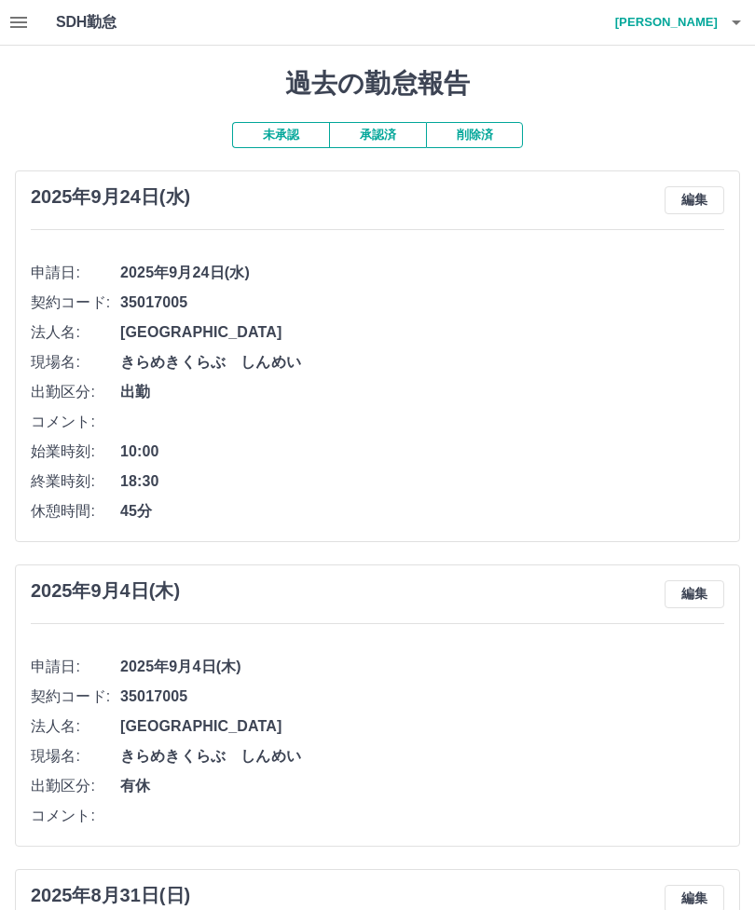
click at [266, 130] on button "未承認" at bounding box center [280, 135] width 97 height 26
click at [369, 130] on button "承認済" at bounding box center [377, 135] width 97 height 26
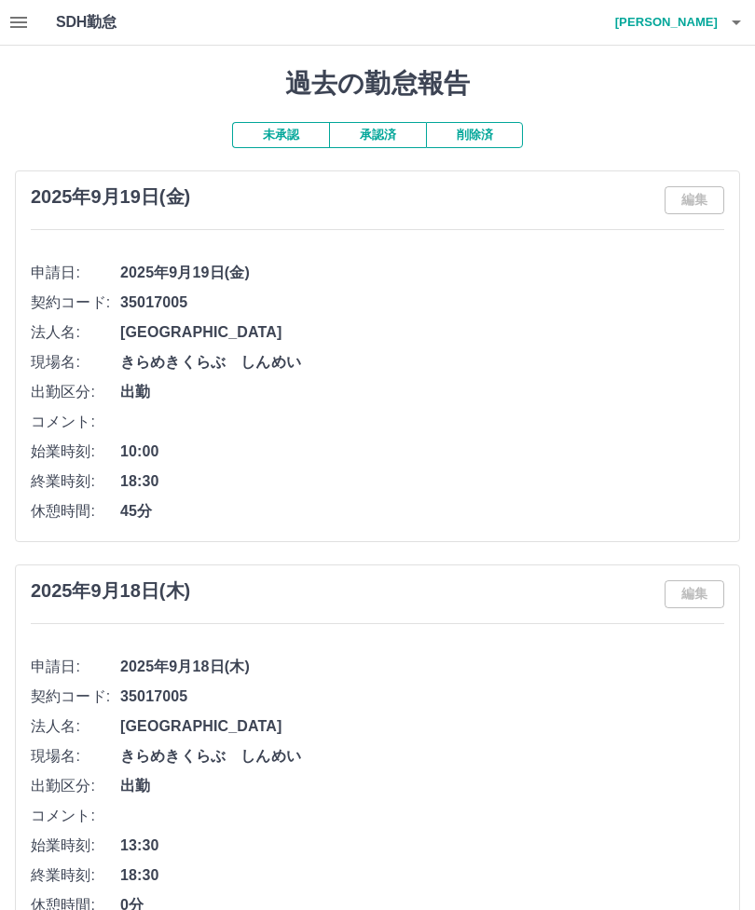
click at [256, 134] on button "未承認" at bounding box center [280, 135] width 97 height 26
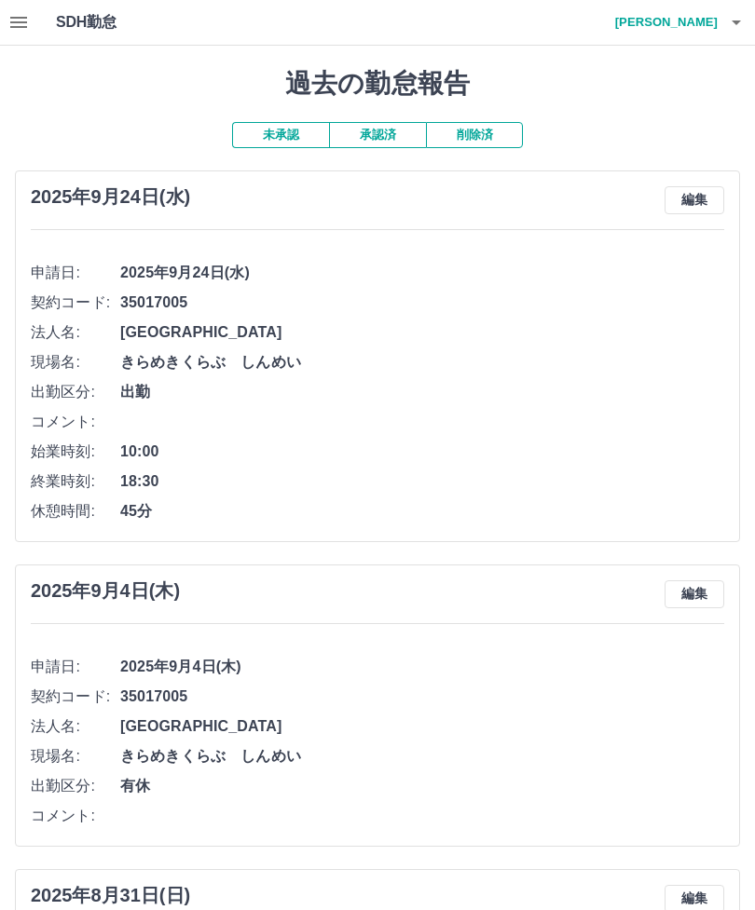
click at [10, 20] on icon "button" at bounding box center [18, 22] width 22 height 22
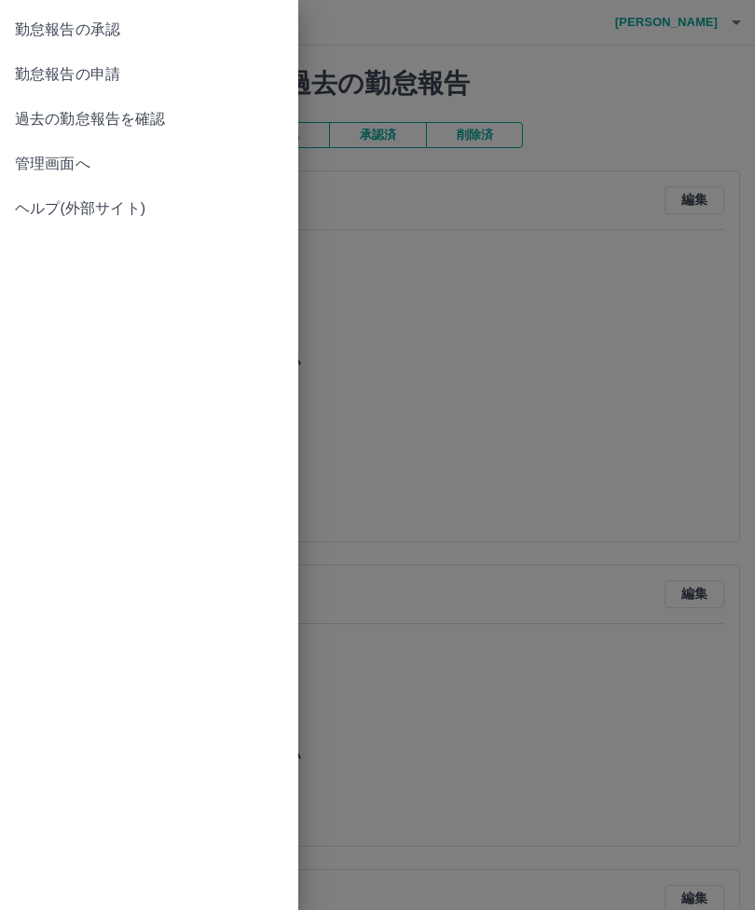
click at [62, 86] on link "勤怠報告の申請" at bounding box center [149, 74] width 298 height 45
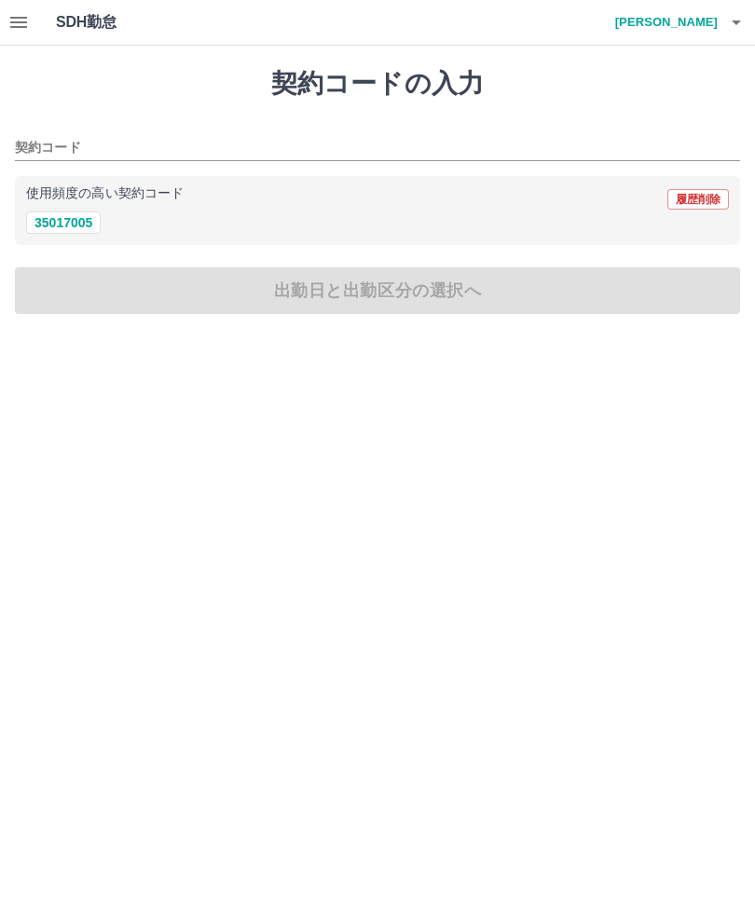
click at [51, 229] on button "35017005" at bounding box center [63, 223] width 75 height 22
type input "********"
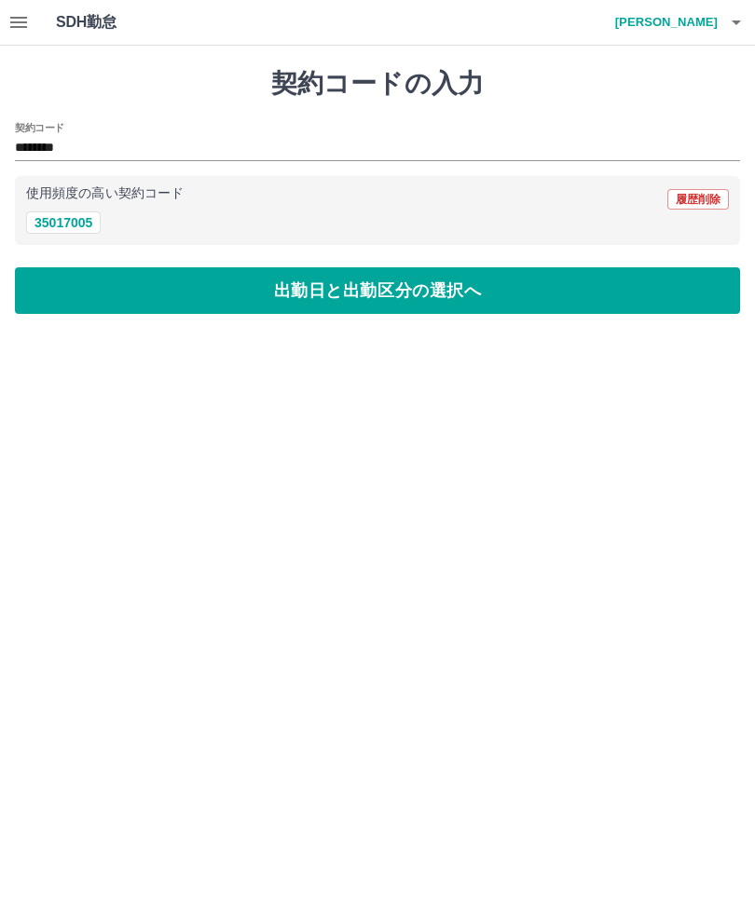
click at [167, 307] on button "出勤日と出勤区分の選択へ" at bounding box center [377, 290] width 725 height 47
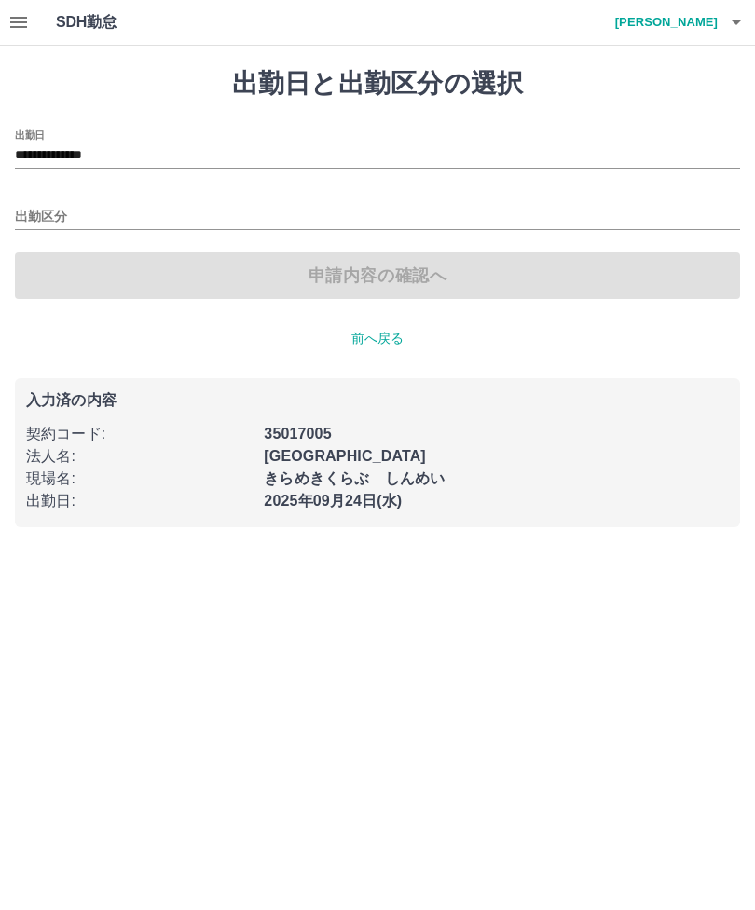
click at [35, 222] on input "出勤区分" at bounding box center [377, 217] width 725 height 23
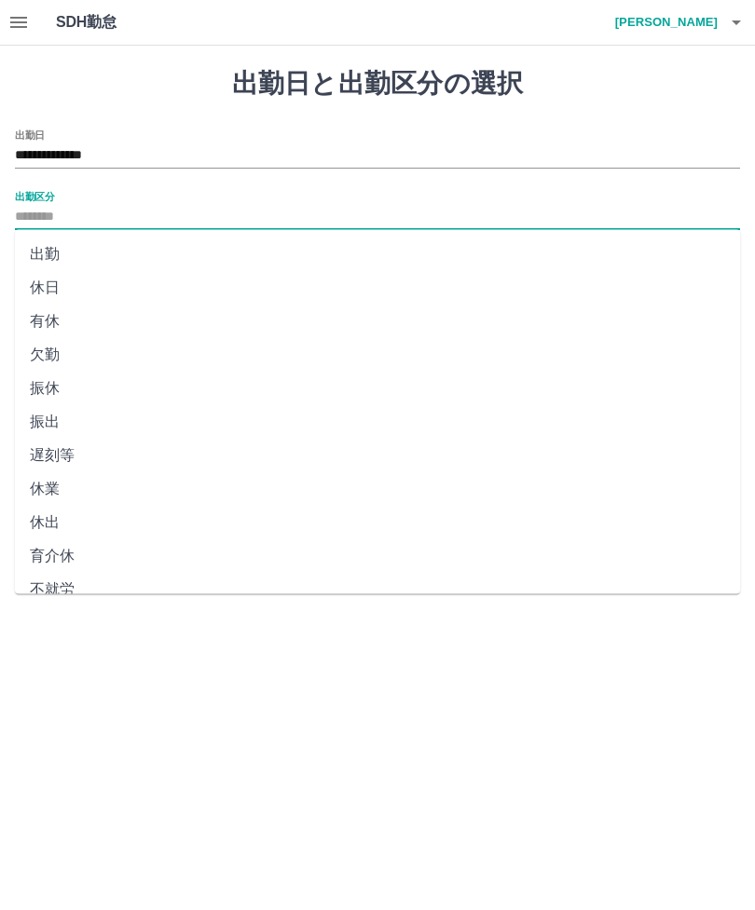
click at [33, 330] on li "有休" at bounding box center [377, 322] width 725 height 34
type input "**"
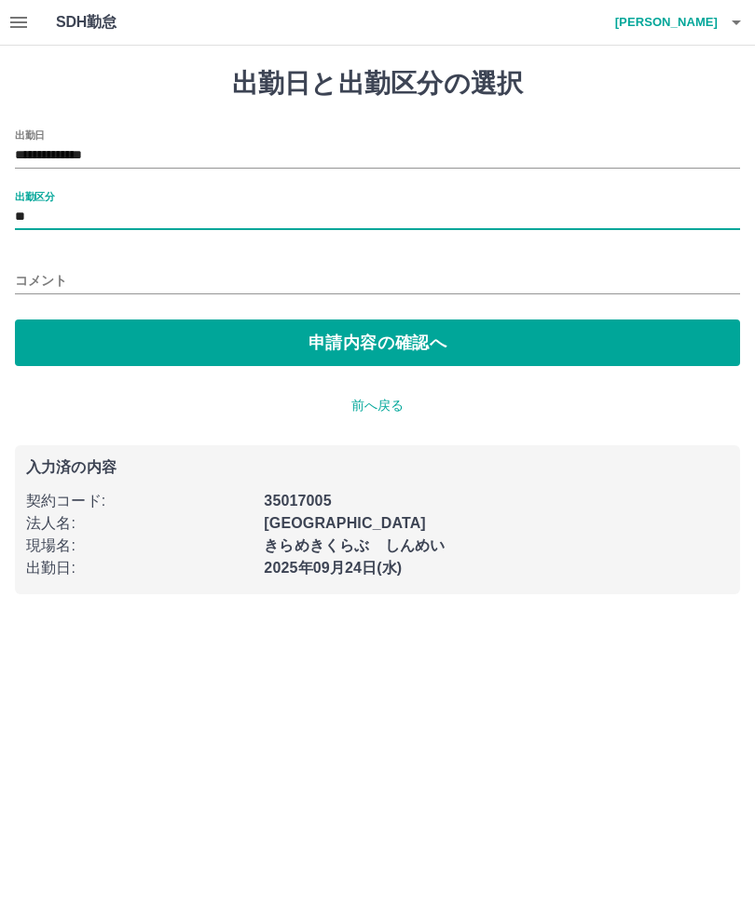
click at [152, 342] on button "申請内容の確認へ" at bounding box center [377, 343] width 725 height 47
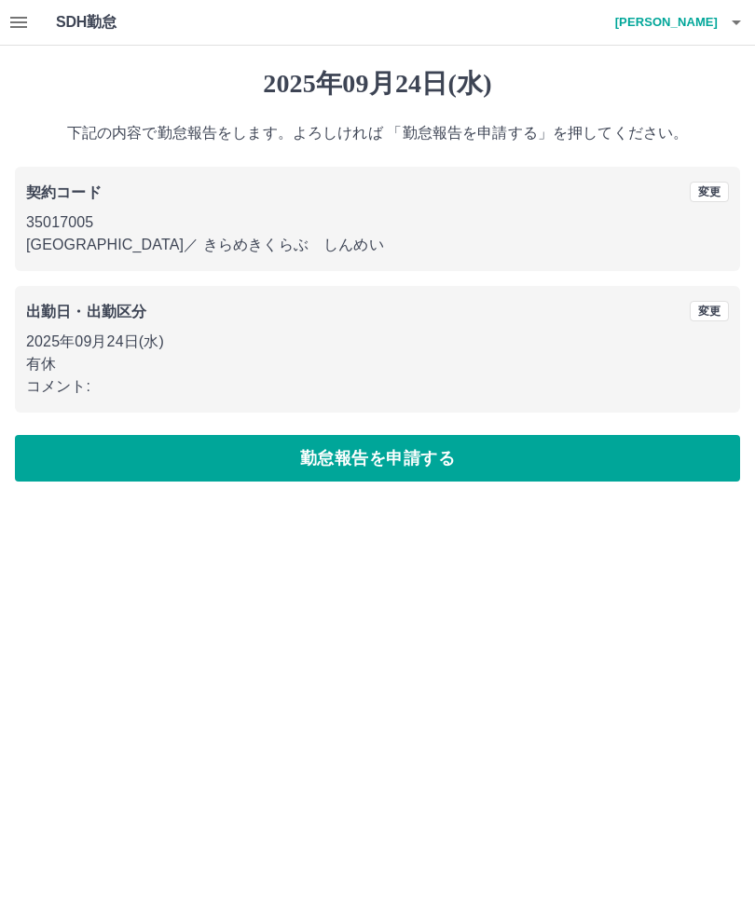
click at [151, 465] on button "勤怠報告を申請する" at bounding box center [377, 458] width 725 height 47
click at [13, 34] on button "button" at bounding box center [18, 22] width 37 height 45
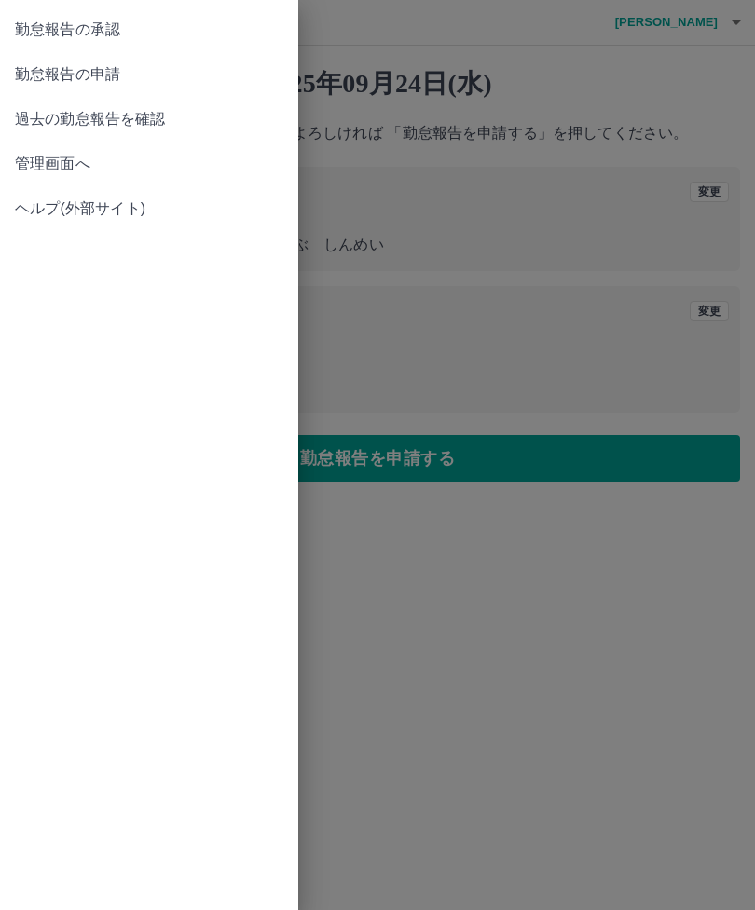
click at [117, 75] on span "勤怠報告の申請" at bounding box center [149, 74] width 268 height 22
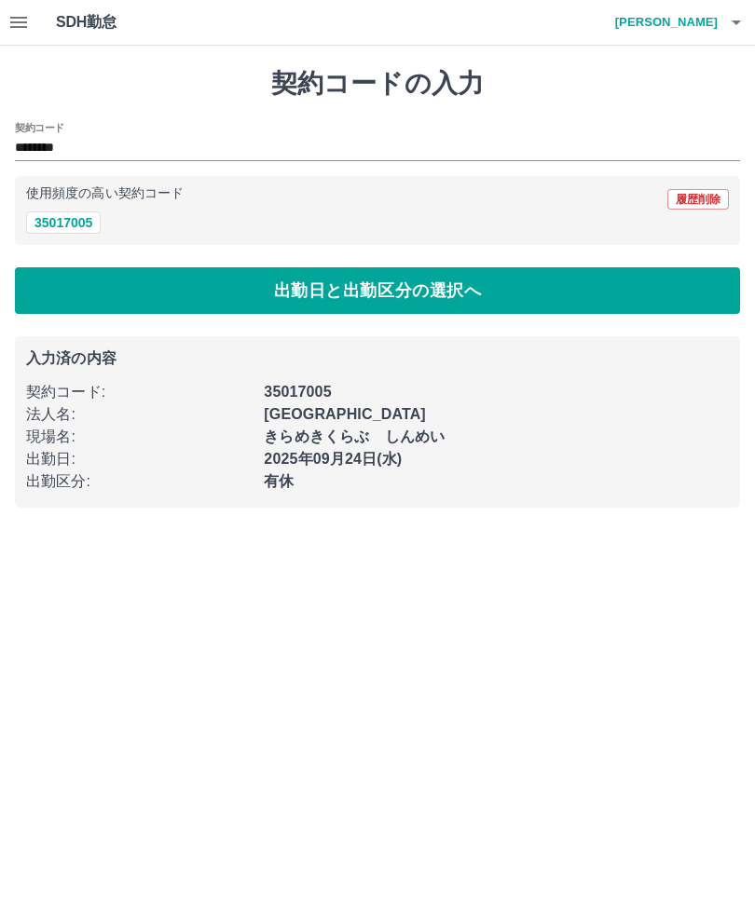
click at [389, 278] on button "出勤日と出勤区分の選択へ" at bounding box center [377, 290] width 725 height 47
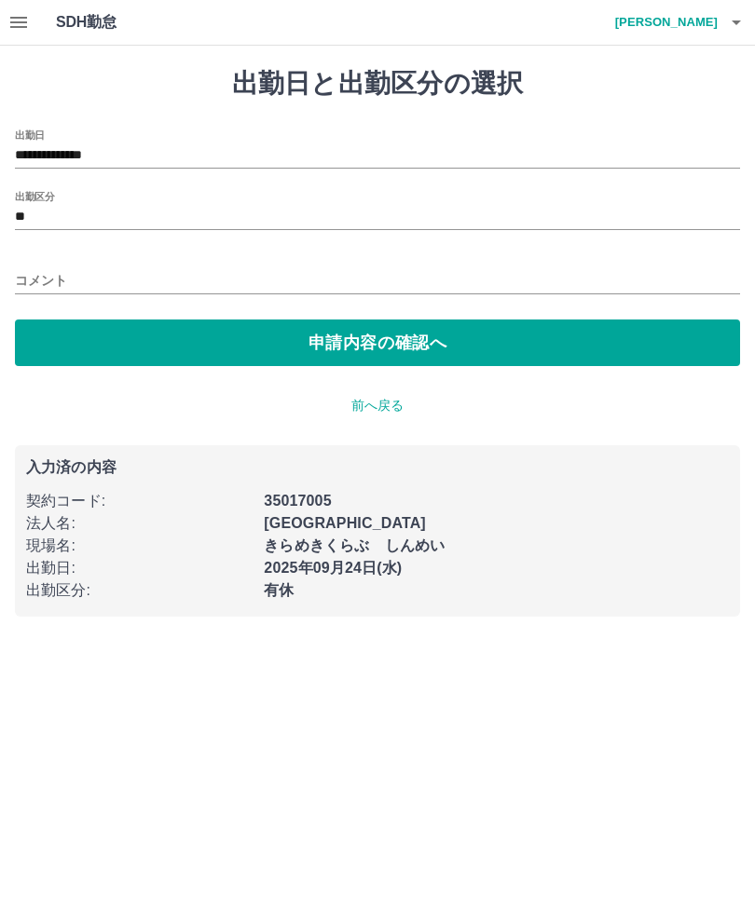
click at [190, 148] on input "**********" at bounding box center [377, 155] width 725 height 23
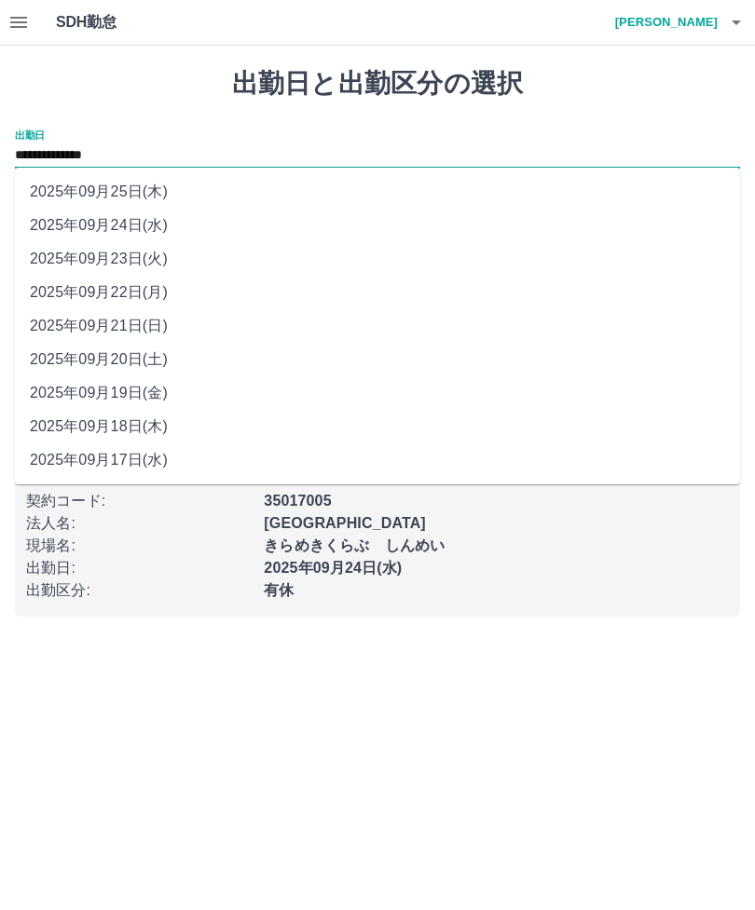
click at [162, 364] on li "2025年09月20日(土)" at bounding box center [377, 360] width 725 height 34
type input "**********"
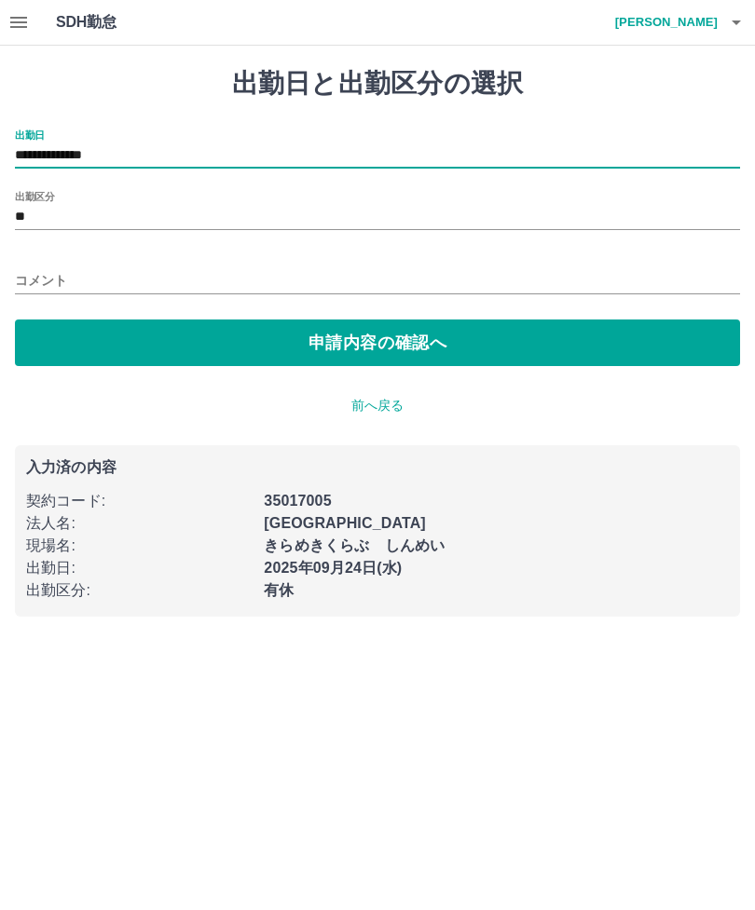
click at [352, 349] on button "申請内容の確認へ" at bounding box center [377, 343] width 725 height 47
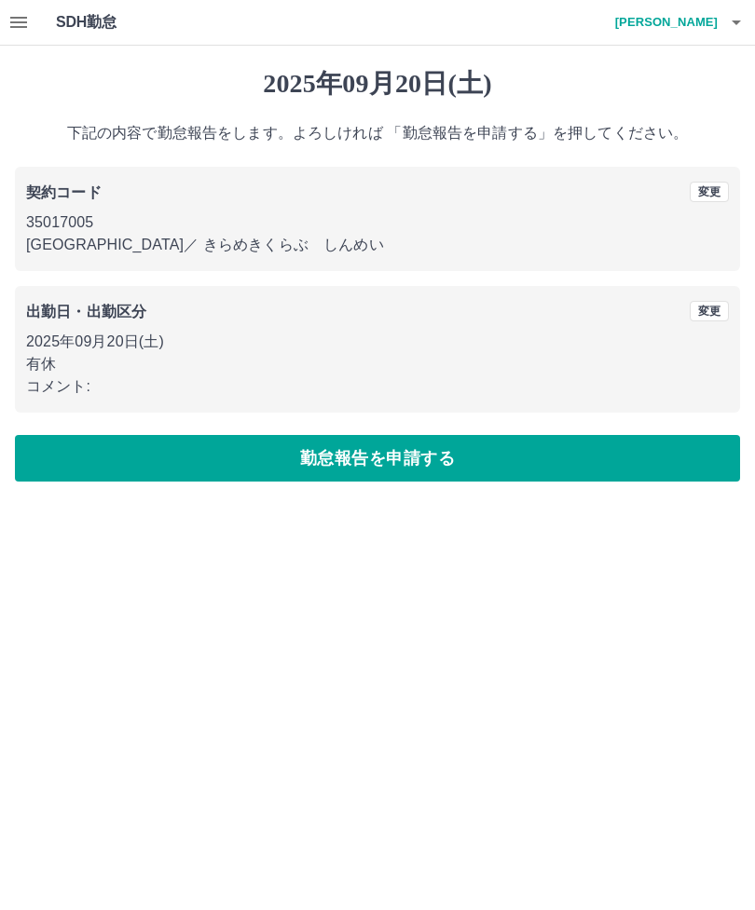
click at [380, 449] on button "勤怠報告を申請する" at bounding box center [377, 458] width 725 height 47
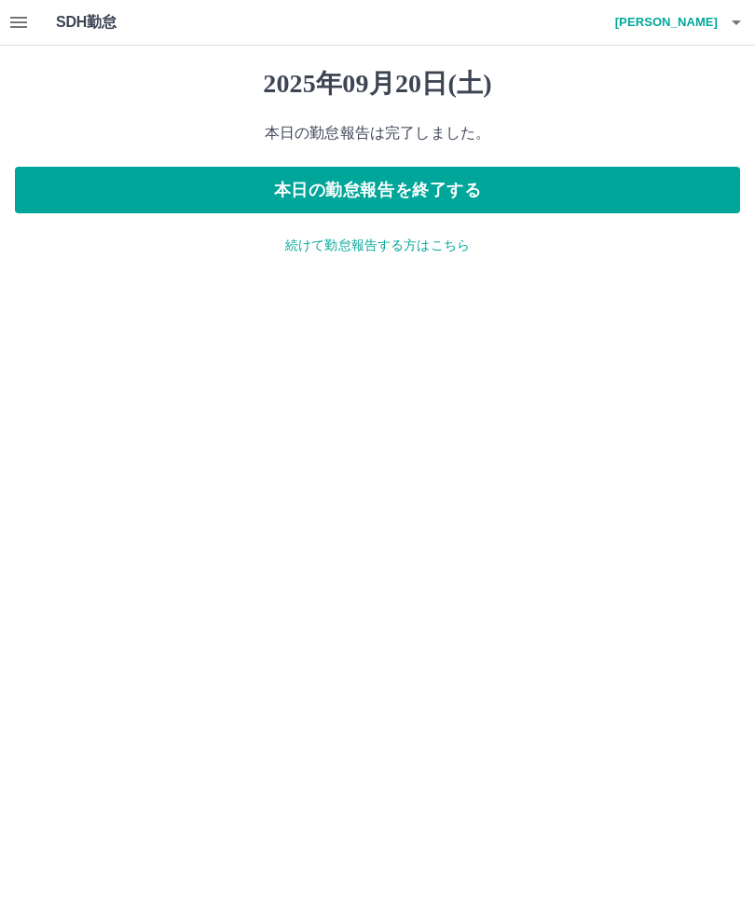
click at [444, 193] on button "本日の勤怠報告を終了する" at bounding box center [377, 190] width 725 height 47
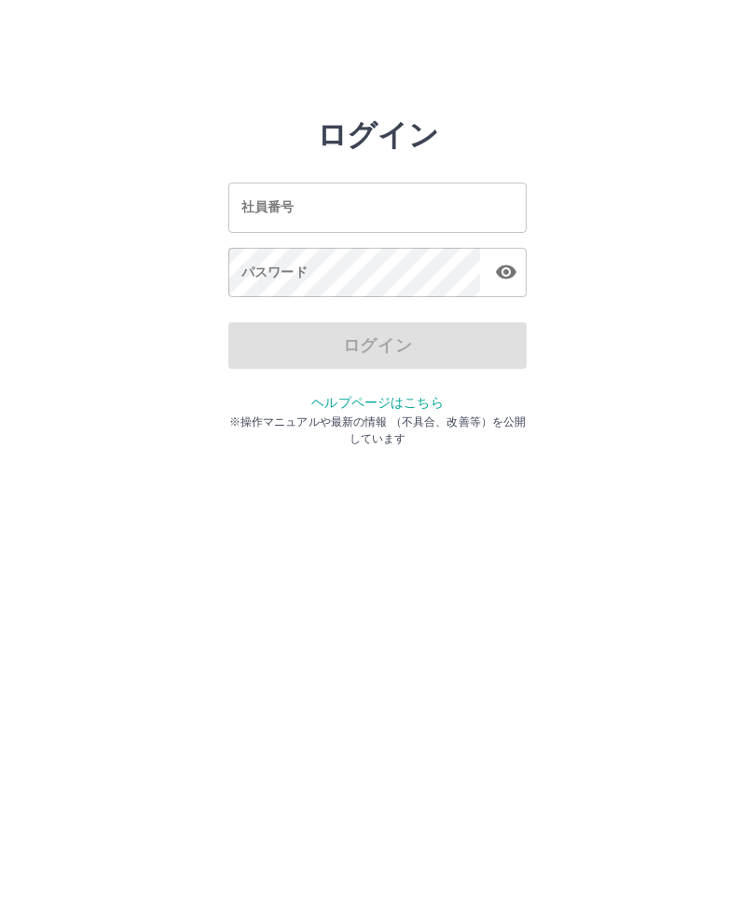
click at [356, 210] on input "社員番号" at bounding box center [377, 207] width 298 height 49
type input "*******"
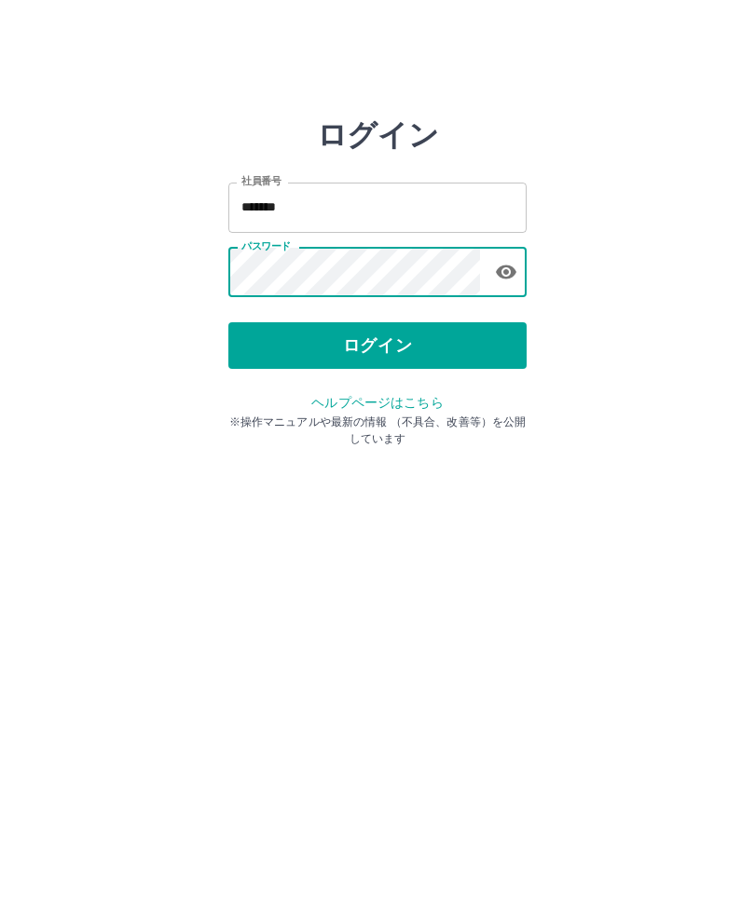
click at [389, 340] on button "ログイン" at bounding box center [377, 345] width 298 height 47
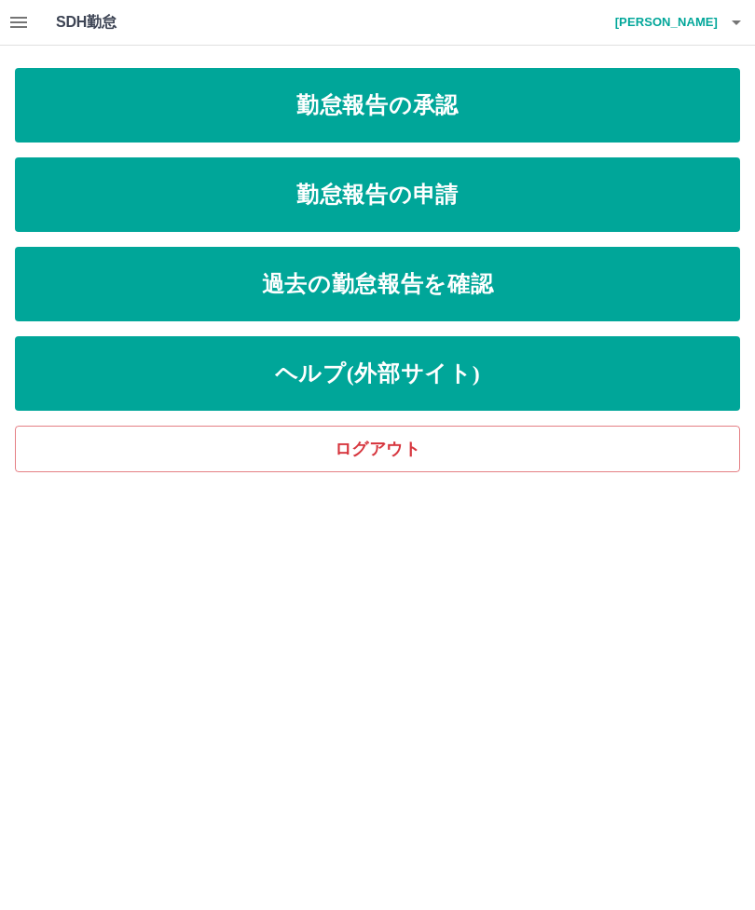
click at [314, 93] on link "勤怠報告の承認" at bounding box center [377, 105] width 725 height 75
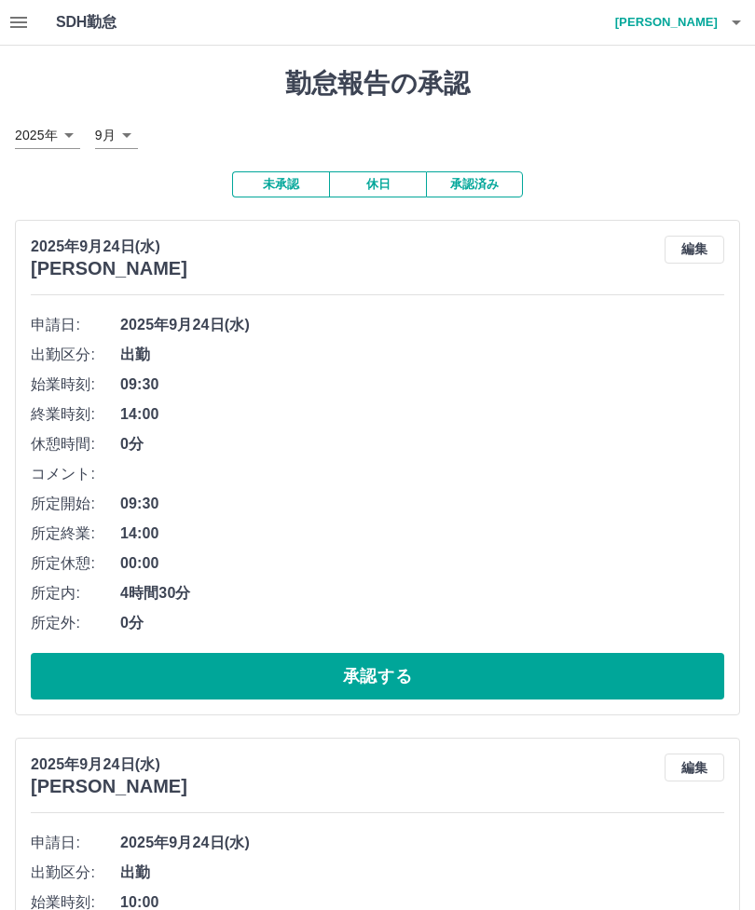
click at [296, 185] on button "未承認" at bounding box center [280, 184] width 97 height 26
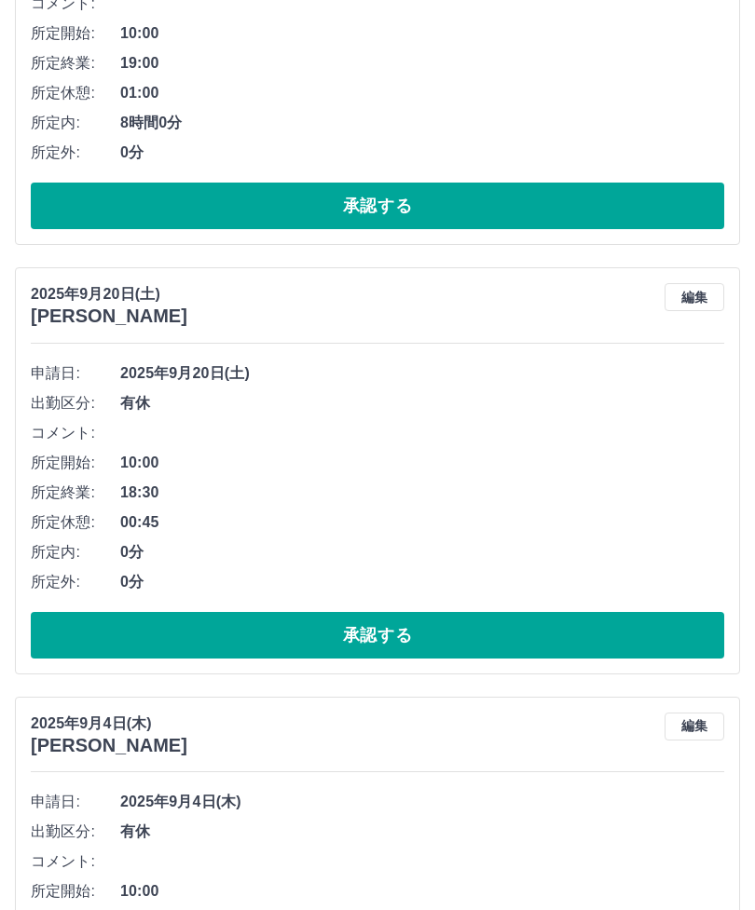
scroll to position [4098, 0]
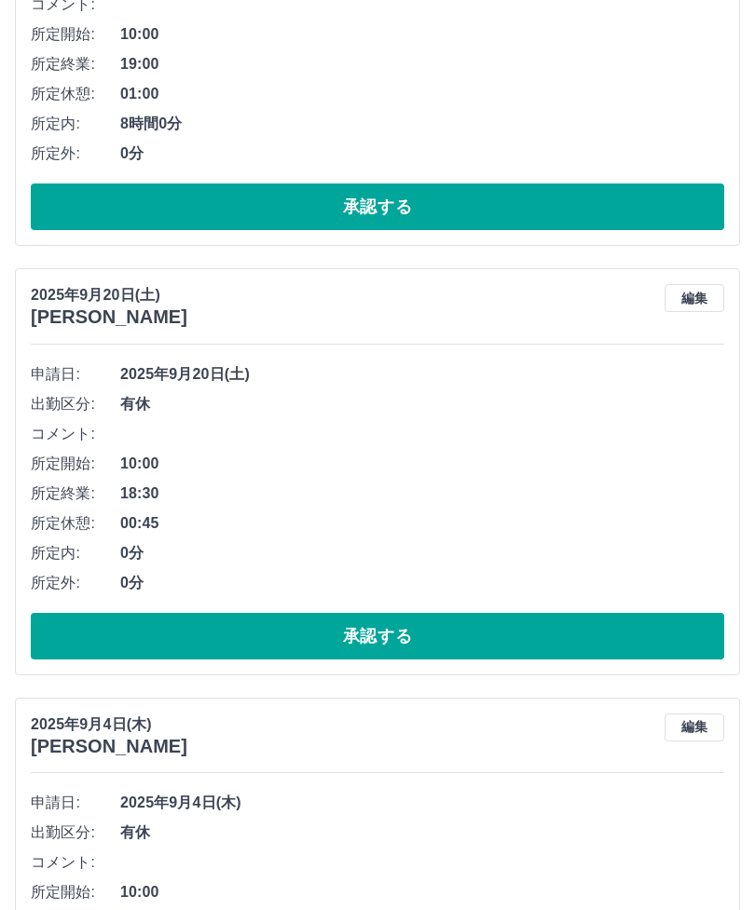
click at [390, 632] on button "承認する" at bounding box center [377, 636] width 693 height 47
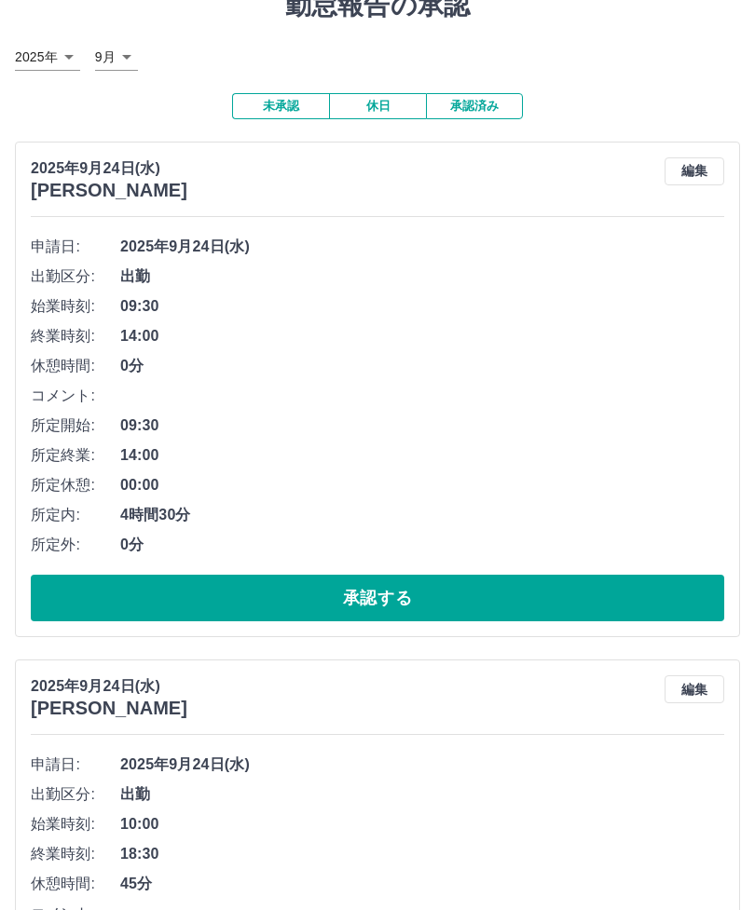
scroll to position [0, 0]
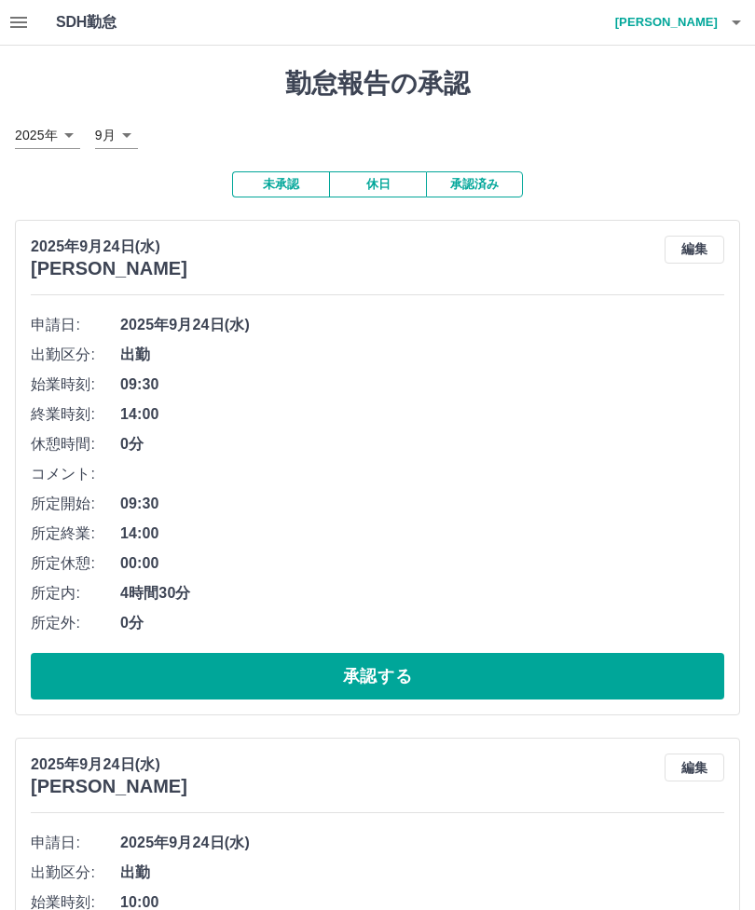
click at [486, 185] on button "承認済み" at bounding box center [474, 184] width 97 height 26
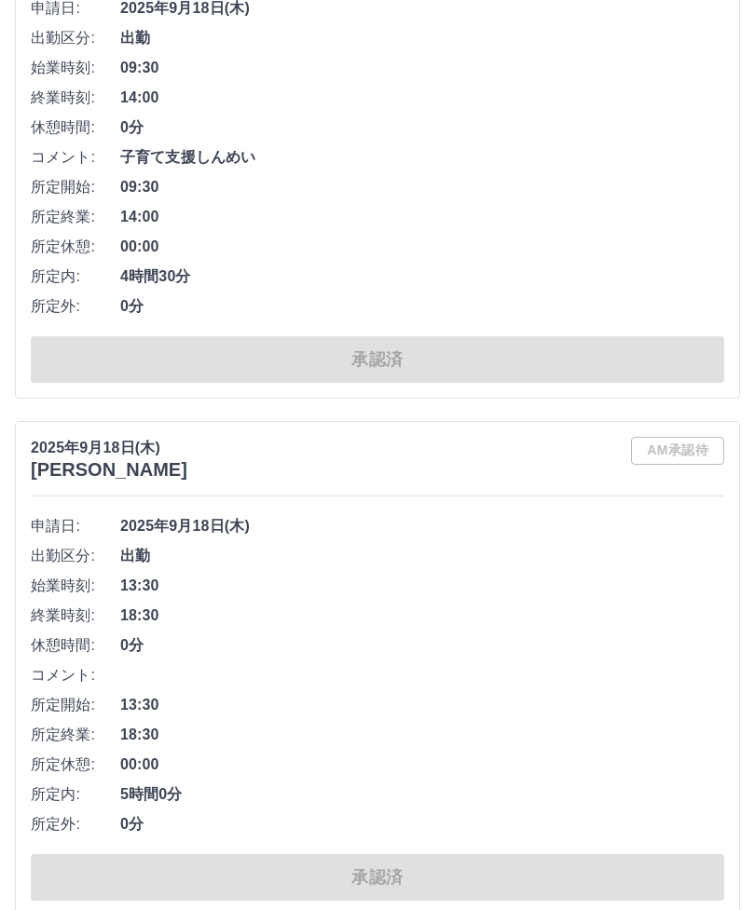
scroll to position [11999, 0]
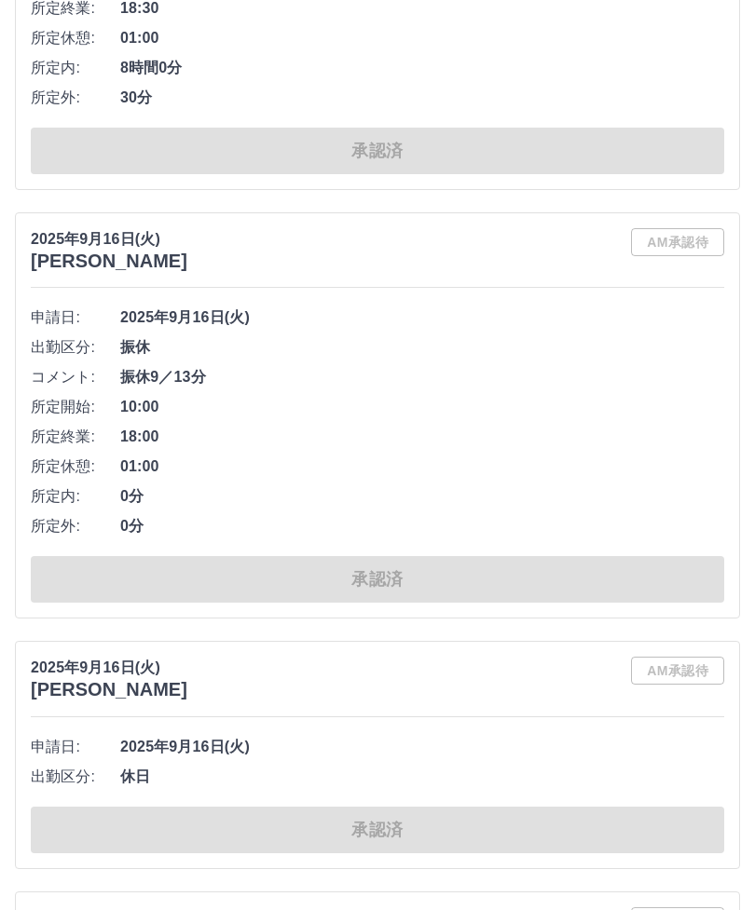
scroll to position [24324, 0]
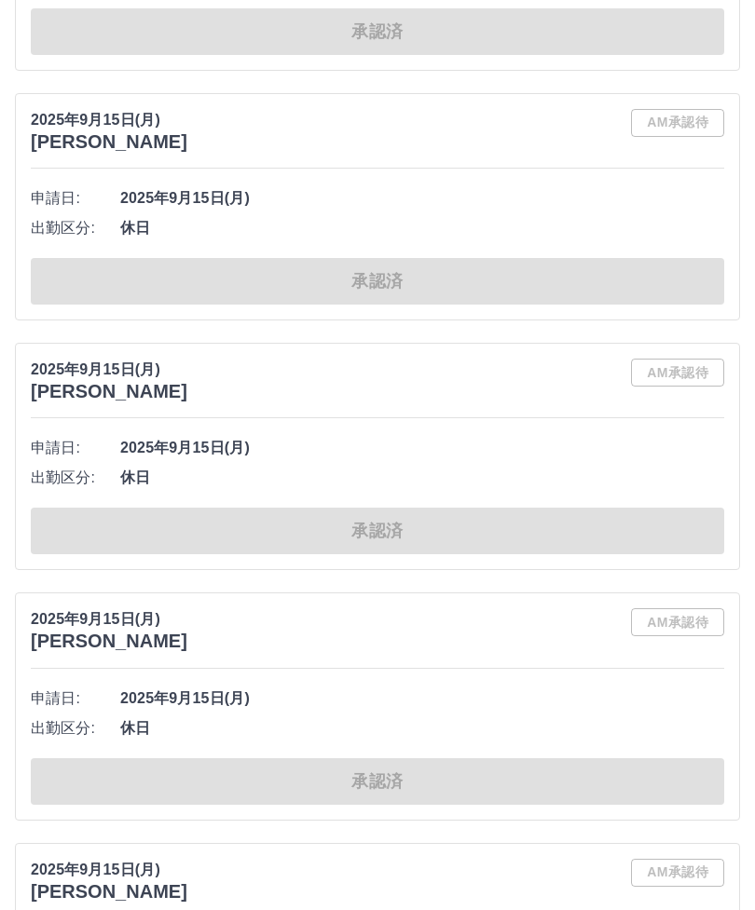
scroll to position [32445, 0]
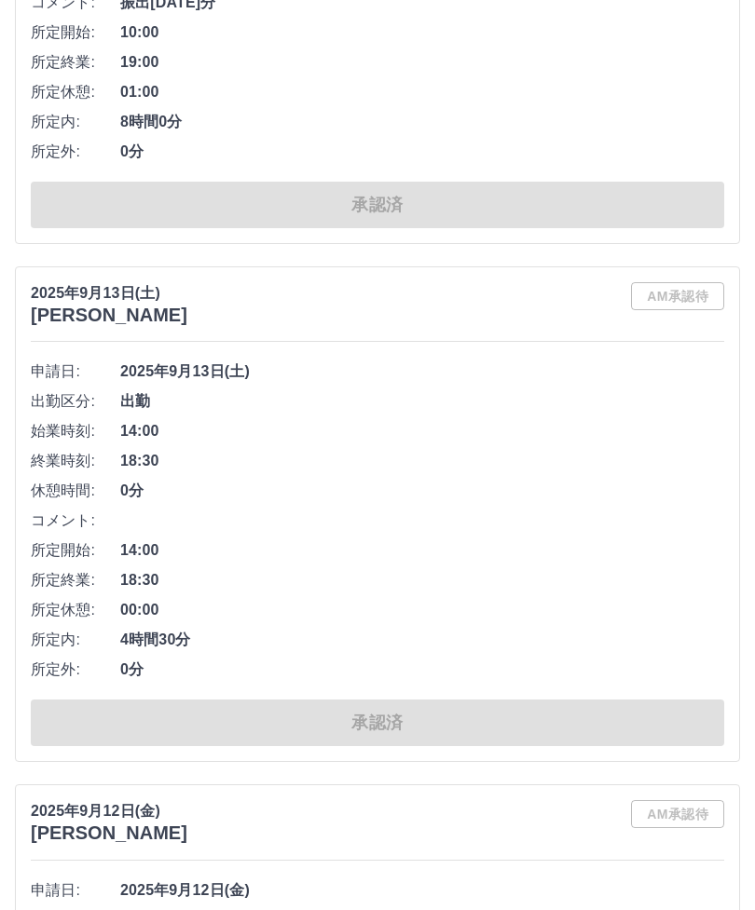
scroll to position [39761, 0]
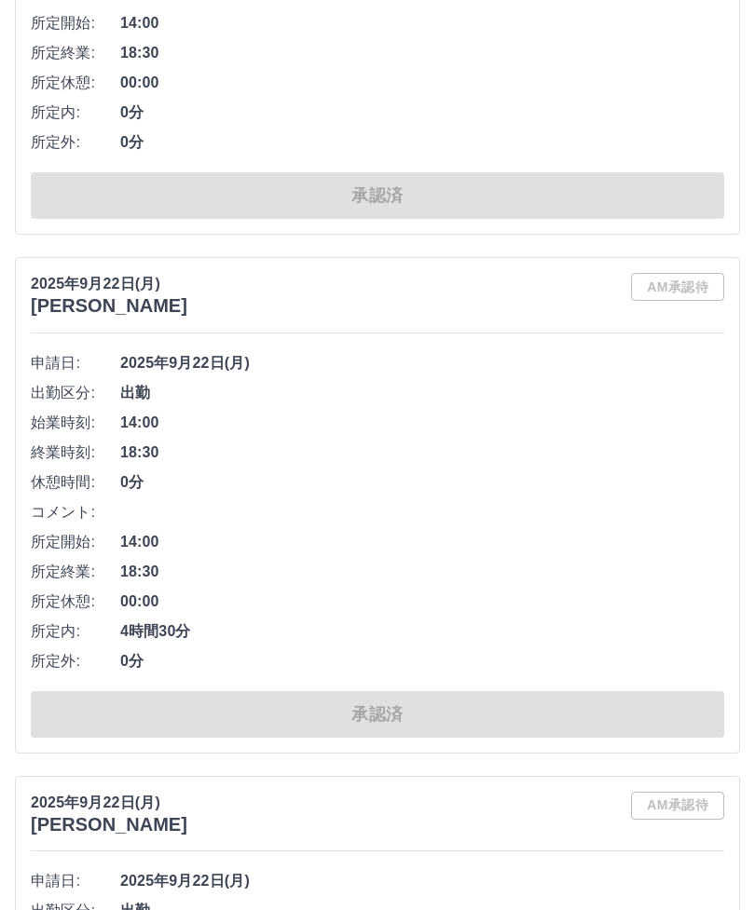
scroll to position [0, 0]
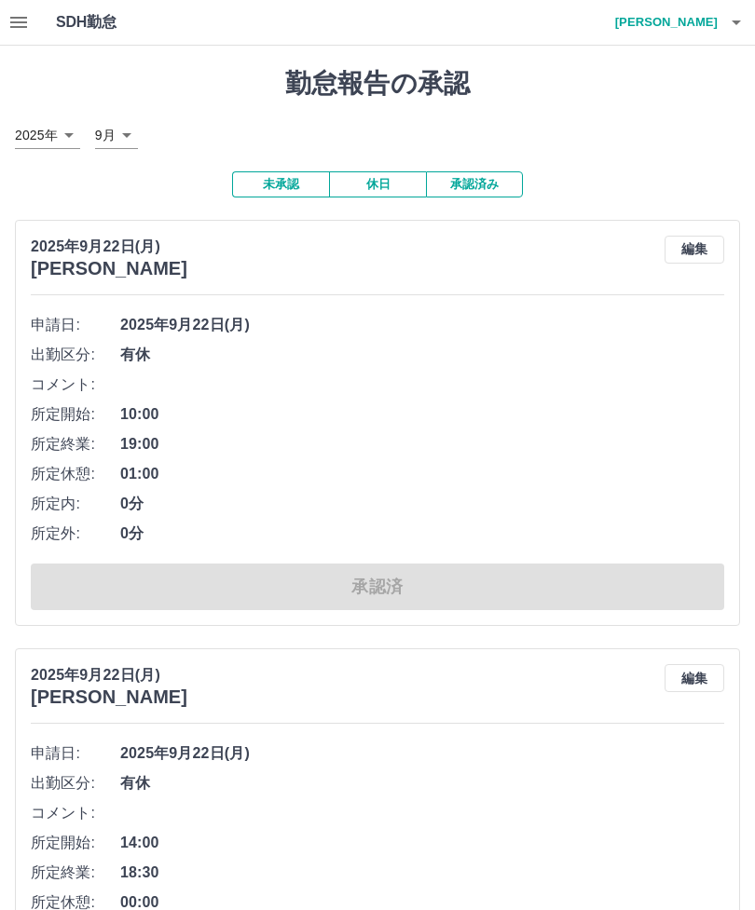
click at [699, 26] on h4 "山田　和司" at bounding box center [662, 22] width 112 height 45
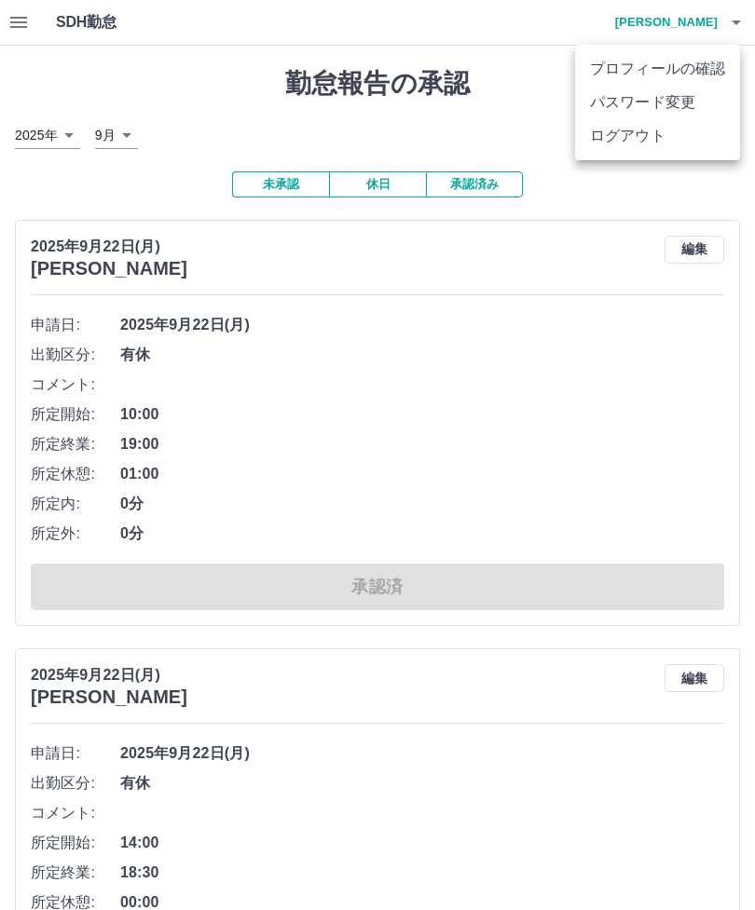
click at [655, 138] on li "ログアウト" at bounding box center [657, 136] width 165 height 34
